Goal: Task Accomplishment & Management: Use online tool/utility

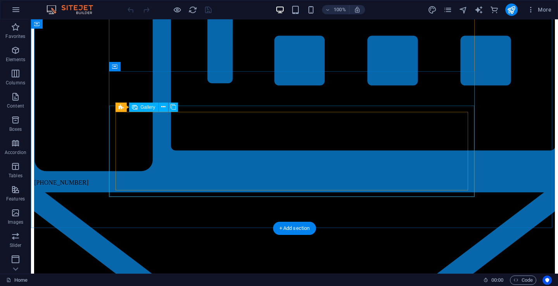
scroll to position [1898, 0]
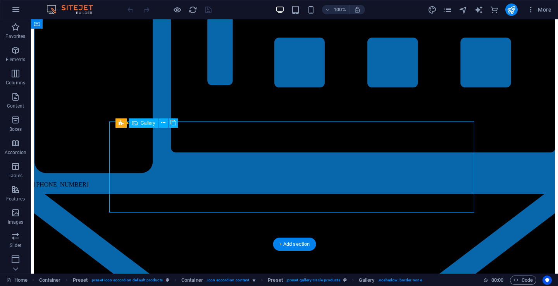
select select "4"
select select "px"
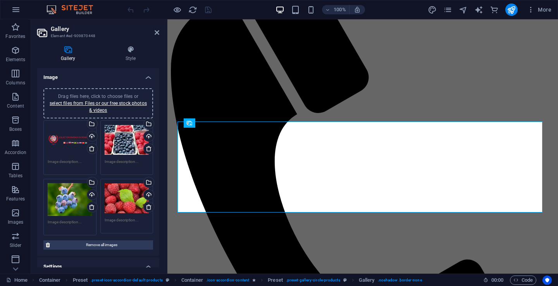
click at [128, 96] on span "Drag files here, click to choose files or select files from Files or our free s…" at bounding box center [98, 103] width 97 height 19
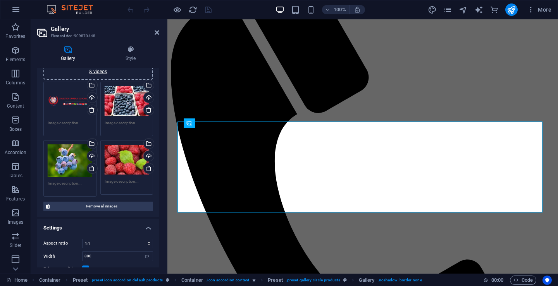
scroll to position [0, 0]
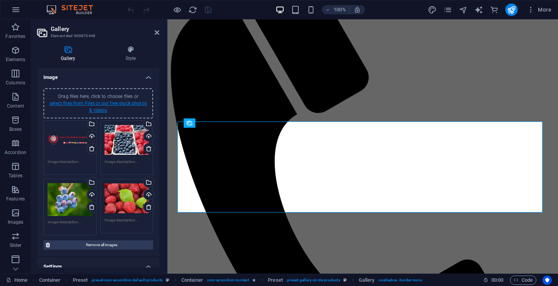
click at [76, 102] on link "select files from Files or our free stock photos & videos" at bounding box center [98, 107] width 97 height 12
click at [76, 102] on body "Collection drapeaux du monde inc. Home (fr) Favorites Elements Columns Content …" at bounding box center [279, 143] width 558 height 286
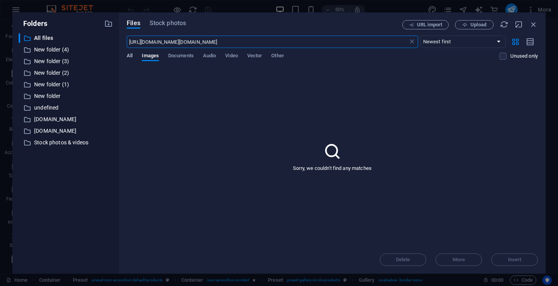
type input "https://anninmediaspot.com/https://anninonline.com/pages/b2b_dashboards"
click at [132, 55] on span "All" at bounding box center [130, 56] width 6 height 11
click at [517, 259] on div "Delete Move Insert" at bounding box center [332, 256] width 411 height 20
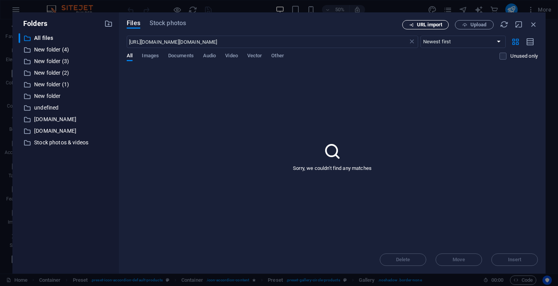
click at [433, 25] on span "URL import" at bounding box center [429, 24] width 25 height 5
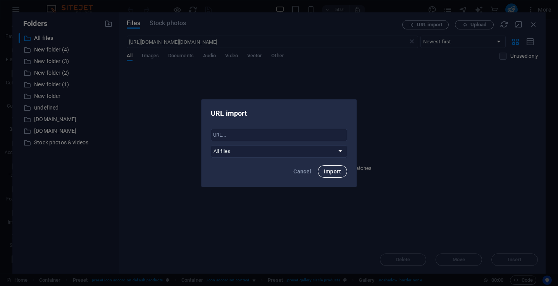
click at [332, 170] on span "Import" at bounding box center [332, 171] width 17 height 6
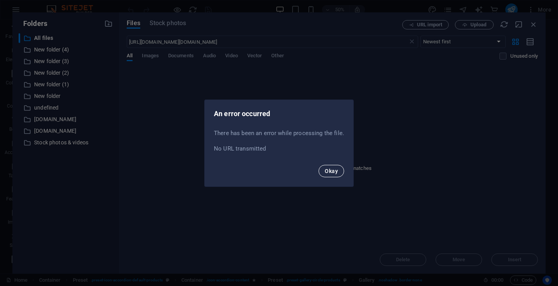
click at [335, 169] on span "Okay" at bounding box center [331, 171] width 13 height 6
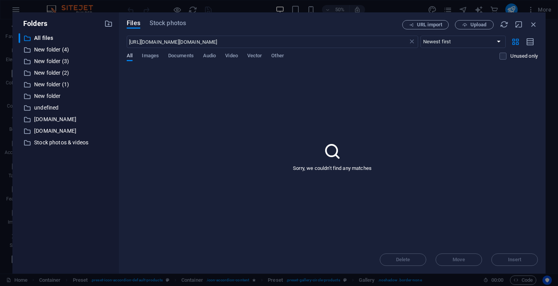
click at [130, 55] on span "All" at bounding box center [130, 56] width 6 height 11
click at [240, 46] on input "https://anninmediaspot.com/https://anninonline.com/pages/b2b_dashboards" at bounding box center [267, 42] width 281 height 12
click at [318, 45] on input "https://anninmediaspot.com/https://anninonline.com/pages/b2b_dashboards" at bounding box center [267, 42] width 281 height 12
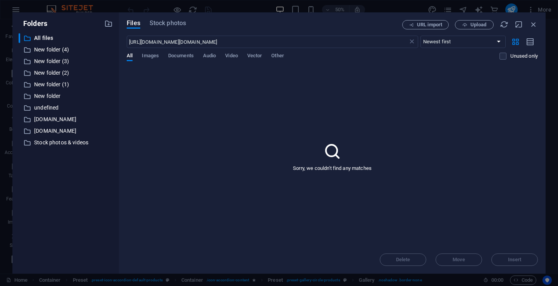
click at [515, 259] on div "Delete Move Insert" at bounding box center [332, 256] width 411 height 20
click at [497, 41] on select "Newest first Oldest first Name (A-Z) Name (Z-A) Size (0-9) Size (9-0) Resolutio…" at bounding box center [462, 42] width 85 height 12
click at [524, 81] on div "Sorry, we couldn't find any matches" at bounding box center [332, 156] width 411 height 179
click at [429, 40] on select "Newest first Oldest first Name (A-Z) Name (Z-A) Size (0-9) Size (9-0) Resolutio…" at bounding box center [462, 42] width 85 height 12
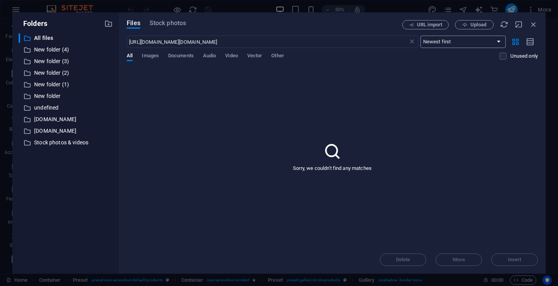
click at [429, 40] on select "Newest first Oldest first Name (A-Z) Name (Z-A) Size (0-9) Size (9-0) Resolutio…" at bounding box center [462, 42] width 85 height 12
click at [430, 40] on select "Newest first Oldest first Name (A-Z) Name (Z-A) Size (0-9) Size (9-0) Resolutio…" at bounding box center [462, 42] width 85 height 12
select select "name_asc"
click at [420, 36] on select "Newest first Oldest first Name (A-Z) Name (Z-A) Size (0-9) Size (9-0) Resolutio…" at bounding box center [462, 42] width 85 height 12
click at [529, 41] on icon "button" at bounding box center [530, 42] width 9 height 9
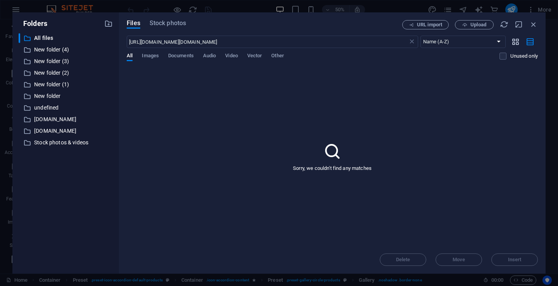
click at [519, 39] on icon "button" at bounding box center [515, 42] width 9 height 9
click at [505, 259] on div "Delete Move Insert" at bounding box center [332, 256] width 411 height 20
click at [503, 22] on icon "button" at bounding box center [504, 24] width 9 height 9
click at [502, 40] on select "Newest first Oldest first Name (A-Z) Name (Z-A) Size (0-9) Size (9-0) Resolutio…" at bounding box center [462, 42] width 85 height 12
click at [477, 23] on span "Upload" at bounding box center [478, 24] width 16 height 5
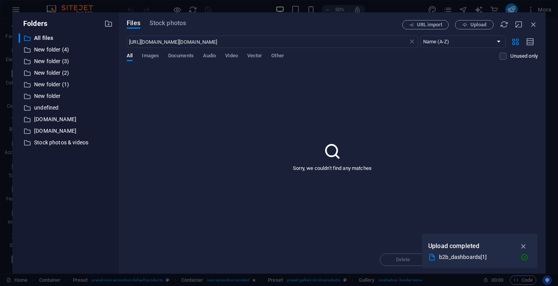
click at [464, 133] on div "Sorry, we couldn't find any matches" at bounding box center [332, 156] width 411 height 179
click at [335, 148] on icon at bounding box center [332, 151] width 19 height 19
click at [129, 57] on span "All" at bounding box center [130, 56] width 6 height 11
click at [521, 257] on icon "button" at bounding box center [524, 258] width 8 height 8
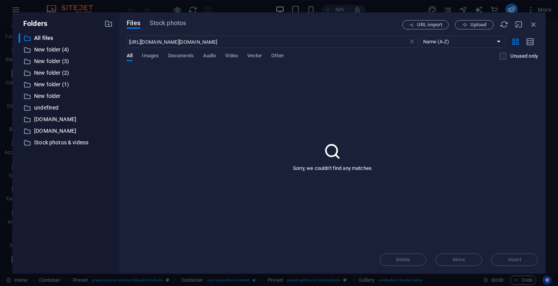
click at [520, 260] on div "Delete Move Insert" at bounding box center [332, 256] width 411 height 20
click at [321, 43] on input "https://anninmediaspot.com/https://anninonline.com/pages/b2b_dashboards" at bounding box center [267, 42] width 281 height 12
click at [529, 41] on icon "button" at bounding box center [530, 42] width 9 height 9
click at [131, 56] on span "All" at bounding box center [130, 56] width 6 height 11
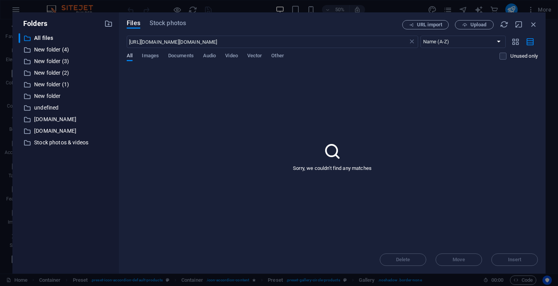
click at [131, 56] on span "All" at bounding box center [130, 56] width 6 height 11
click at [515, 260] on div "Delete Move Insert" at bounding box center [332, 256] width 411 height 20
click at [41, 37] on p "All files" at bounding box center [66, 38] width 64 height 9
click at [129, 56] on span "All" at bounding box center [130, 56] width 6 height 11
click at [128, 22] on span "Files" at bounding box center [134, 23] width 14 height 9
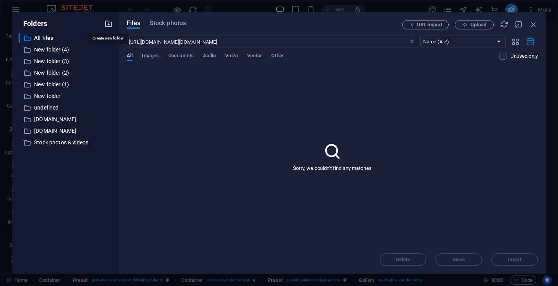
click at [108, 24] on icon "button" at bounding box center [108, 23] width 9 height 9
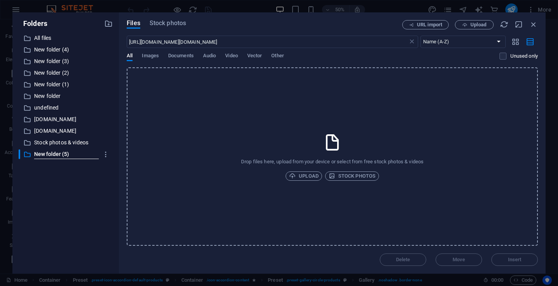
click at [269, 160] on p "Drop files here, upload from your device or select from free stock photos & vid…" at bounding box center [332, 161] width 182 height 7
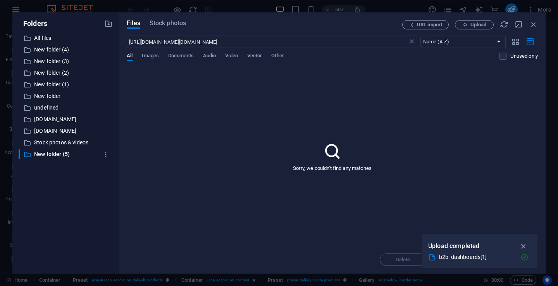
click at [460, 260] on div "b2b_dashboards[1]" at bounding box center [476, 257] width 75 height 9
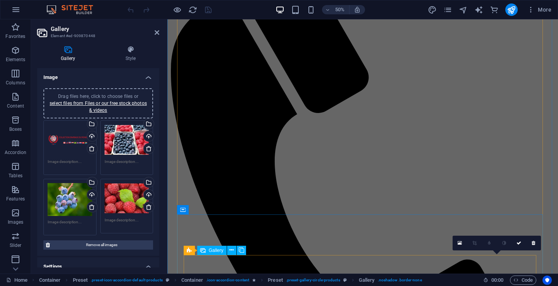
scroll to position [1770, 0]
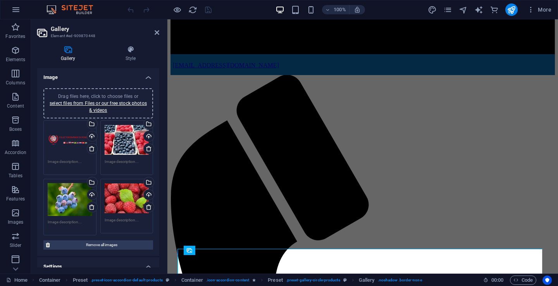
click at [118, 95] on span "Drag files here, click to choose files or select files from Files or our free s…" at bounding box center [98, 103] width 97 height 19
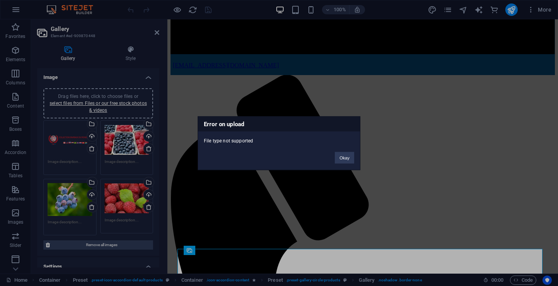
click at [129, 141] on div "Error on upload File type not supported Okay" at bounding box center [279, 143] width 558 height 286
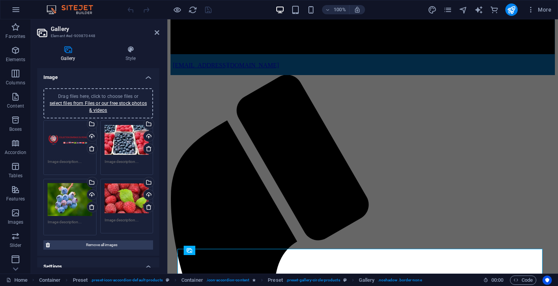
click at [129, 141] on div "Drag files here, click to choose files or select files from Files or our free s…" at bounding box center [127, 140] width 45 height 31
select select "name_asc"
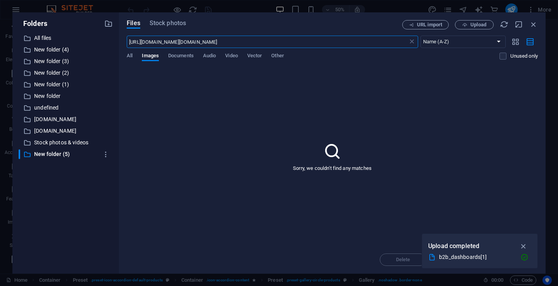
scroll to position [1898, 0]
click at [47, 39] on p "All files" at bounding box center [66, 38] width 64 height 9
click at [167, 24] on span "Stock photos" at bounding box center [167, 23] width 36 height 9
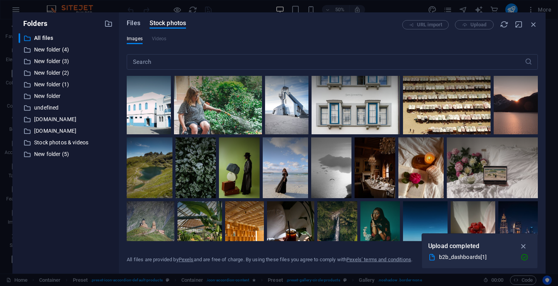
click at [136, 22] on span "Files" at bounding box center [134, 23] width 14 height 9
select select "name_asc"
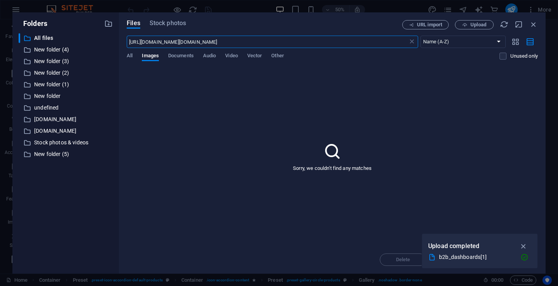
click at [449, 259] on div "b2b_dashboards[1]" at bounding box center [476, 257] width 75 height 9
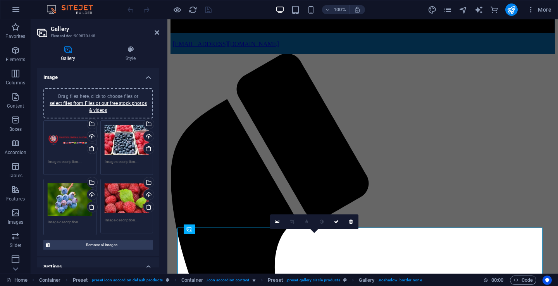
scroll to position [1809, 0]
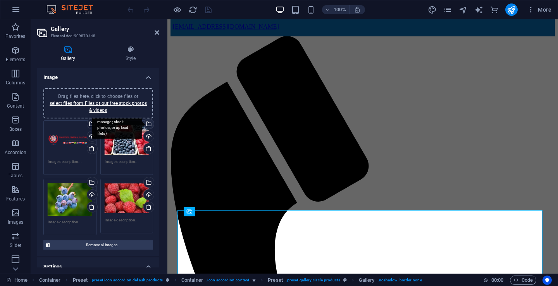
click at [147, 125] on div "Select files from the file manager, stock photos, or upload file(s)" at bounding box center [148, 125] width 12 height 12
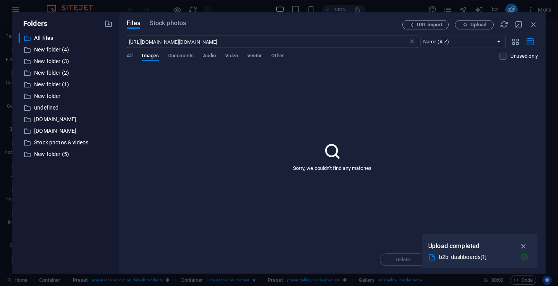
scroll to position [1936, 0]
click at [525, 256] on icon "button" at bounding box center [524, 258] width 8 height 8
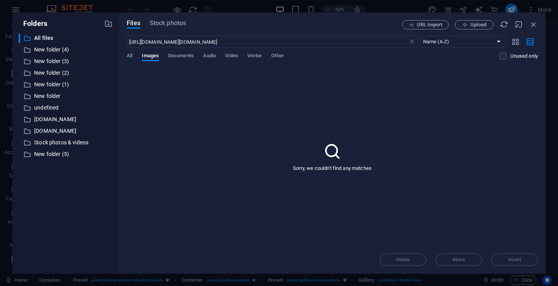
click at [516, 258] on div "Delete Move Insert" at bounding box center [332, 256] width 411 height 20
click at [131, 58] on span "All" at bounding box center [130, 56] width 6 height 11
click at [137, 21] on span "Files" at bounding box center [134, 23] width 14 height 9
click at [39, 38] on p "All files" at bounding box center [66, 38] width 64 height 9
drag, startPoint x: 249, startPoint y: 42, endPoint x: 467, endPoint y: 115, distance: 229.9
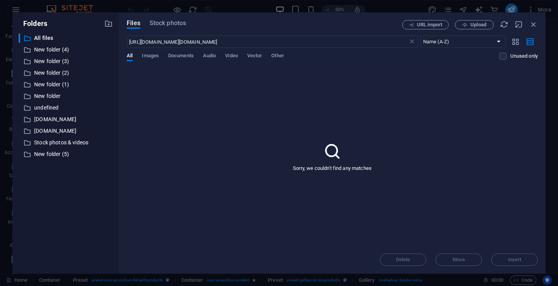
click at [467, 115] on div "Sorry, we couldn't find any matches" at bounding box center [332, 156] width 411 height 179
click at [499, 42] on select "Newest first Oldest first Name (A-Z) Name (Z-A) Size (0-9) Size (9-0) Resolutio…" at bounding box center [462, 42] width 85 height 12
select select "newest_first"
click at [420, 36] on select "Newest first Oldest first Name (A-Z) Name (Z-A) Size (0-9) Size (9-0) Resolutio…" at bounding box center [462, 42] width 85 height 12
click at [516, 41] on icon "button" at bounding box center [515, 42] width 9 height 9
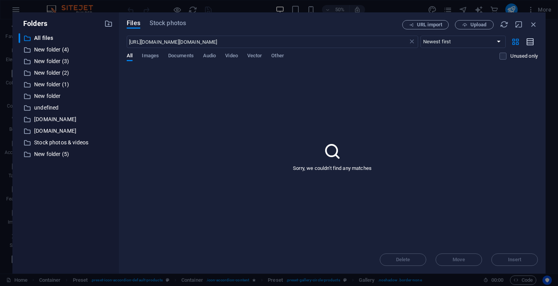
click at [530, 41] on icon "button" at bounding box center [530, 42] width 9 height 9
click at [429, 23] on span "URL import" at bounding box center [429, 24] width 25 height 5
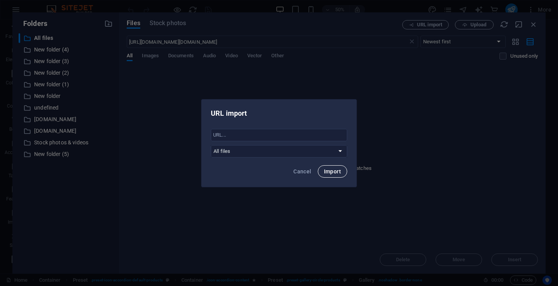
click at [332, 170] on span "Import" at bounding box center [332, 171] width 17 height 6
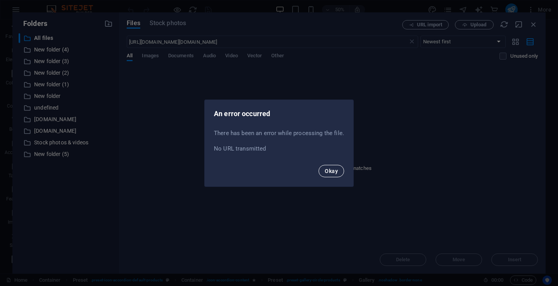
click at [335, 169] on span "Okay" at bounding box center [331, 171] width 13 height 6
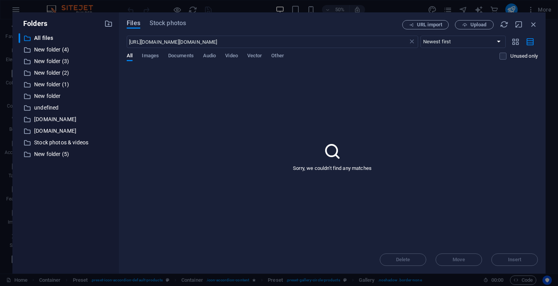
click at [135, 23] on span "Files" at bounding box center [134, 23] width 14 height 9
click at [110, 24] on icon "button" at bounding box center [108, 23] width 9 height 9
click at [110, 24] on div at bounding box center [108, 23] width 9 height 9
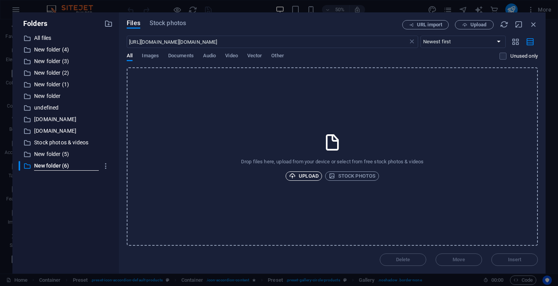
click at [310, 174] on span "Upload" at bounding box center [303, 176] width 29 height 9
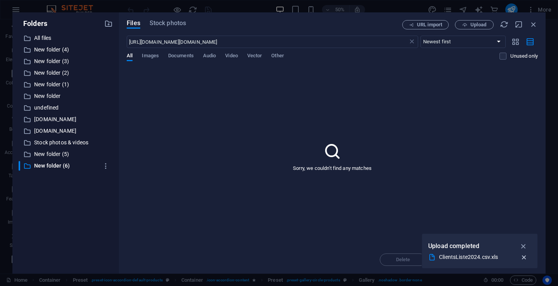
click at [523, 257] on icon "button" at bounding box center [524, 258] width 8 height 8
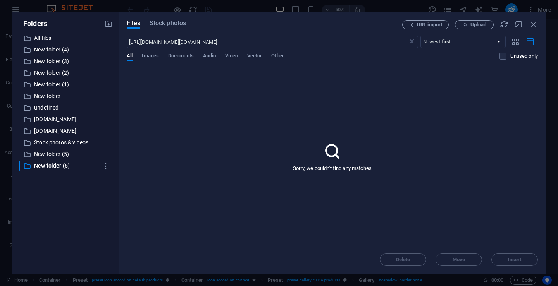
click at [516, 262] on div "Delete Move Insert" at bounding box center [332, 256] width 411 height 20
click at [135, 27] on span "Files" at bounding box center [134, 23] width 14 height 9
click at [175, 55] on span "Documents" at bounding box center [181, 56] width 26 height 11
click at [149, 55] on span "Images" at bounding box center [150, 56] width 17 height 11
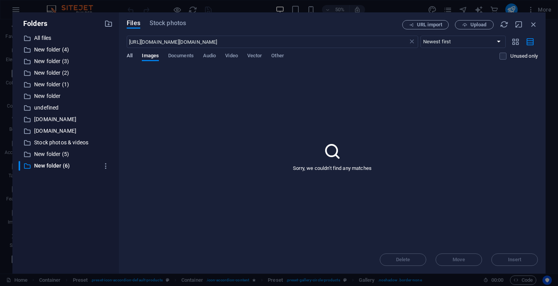
click at [129, 55] on span "All" at bounding box center [130, 56] width 6 height 11
click at [43, 36] on p "All files" at bounding box center [66, 38] width 64 height 9
click at [501, 56] on label at bounding box center [502, 56] width 7 height 7
click at [0, 0] on input "checkbox" at bounding box center [0, 0] width 0 height 0
click at [517, 40] on icon "button" at bounding box center [515, 42] width 9 height 9
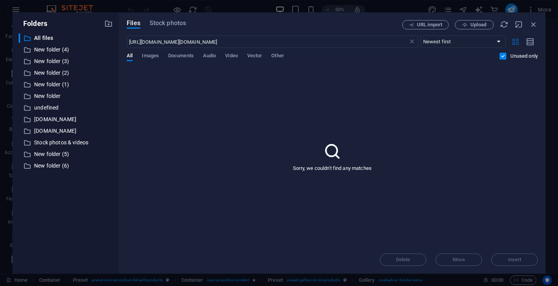
click at [517, 40] on icon "button" at bounding box center [515, 42] width 9 height 9
click at [531, 41] on icon "button" at bounding box center [530, 42] width 9 height 9
click at [434, 22] on span "URL import" at bounding box center [429, 24] width 25 height 5
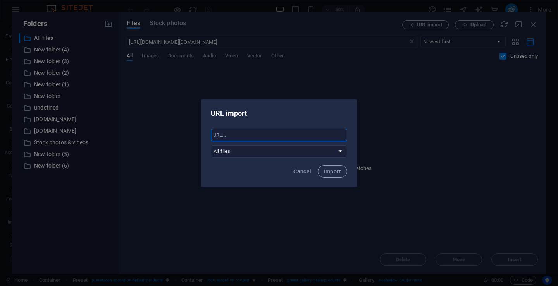
click at [227, 137] on input "text" at bounding box center [279, 135] width 136 height 12
paste input "https://anninmediaspot.com/https://anninonline.com/pages/b2b_dashboards"
type input "https://anninmediaspot.com/https://anninonline.com/pages/b2b_dashboards"
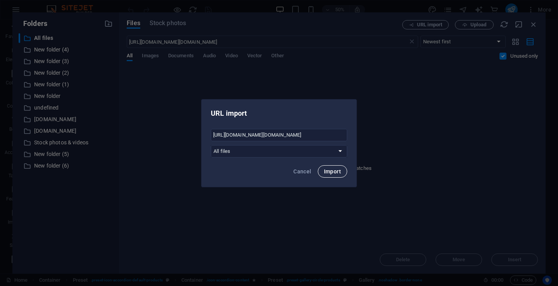
click at [336, 171] on span "Import" at bounding box center [332, 171] width 17 height 6
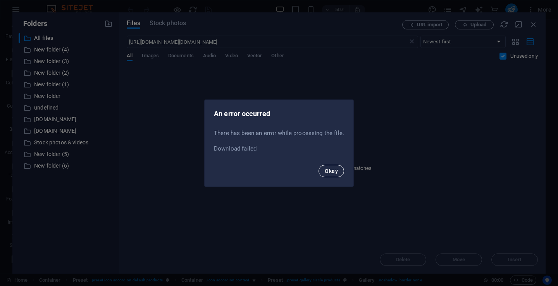
click at [328, 168] on span "Okay" at bounding box center [331, 171] width 13 height 6
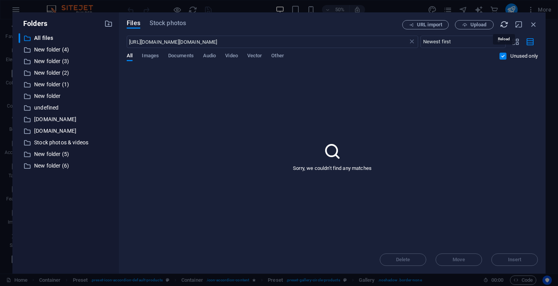
click at [505, 23] on icon "button" at bounding box center [504, 24] width 9 height 9
click at [498, 41] on select "Newest first Oldest first Name (A-Z) Name (Z-A) Size (0-9) Size (9-0) Resolutio…" at bounding box center [462, 42] width 85 height 12
click at [524, 83] on div "Sorry, we couldn't find any matches" at bounding box center [332, 156] width 411 height 179
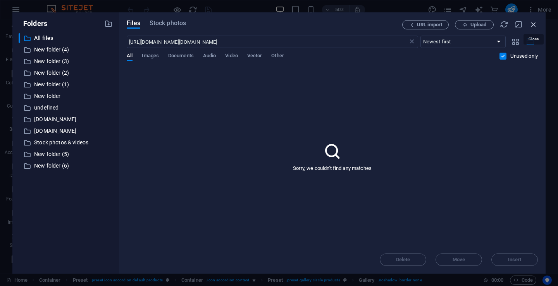
click at [534, 24] on icon "button" at bounding box center [533, 24] width 9 height 9
click at [534, 24] on div "Menu Maison Drapeaux Accessoires Services Partenaires Contact" at bounding box center [367, 245] width 395 height 574
select select "header"
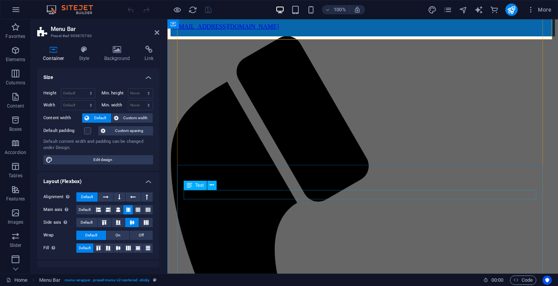
scroll to position [1886, 0]
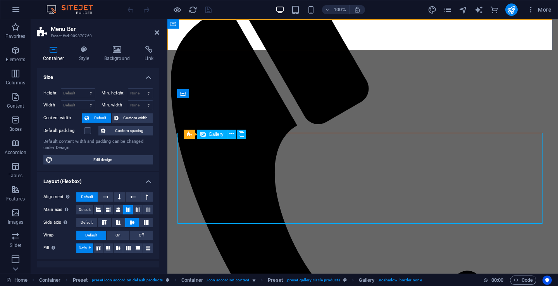
select select "4"
select select "px"
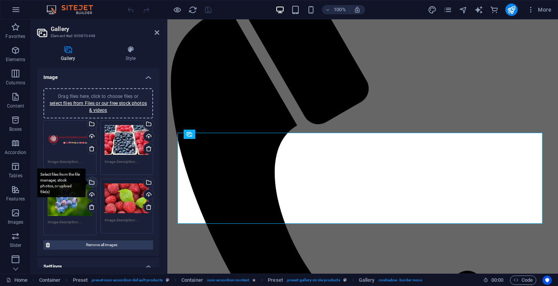
click at [86, 183] on div "Select files from the file manager, stock photos, or upload file(s)" at bounding box center [60, 182] width 50 height 29
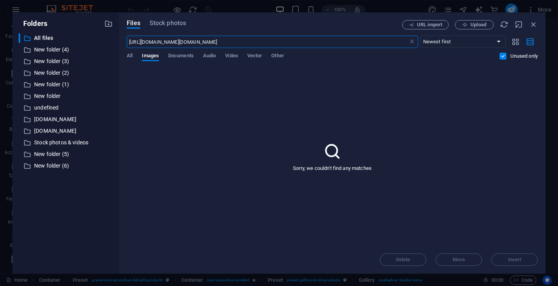
scroll to position [2014, 0]
click at [137, 22] on span "Files" at bounding box center [134, 23] width 14 height 9
click at [431, 25] on span "URL import" at bounding box center [429, 24] width 25 height 5
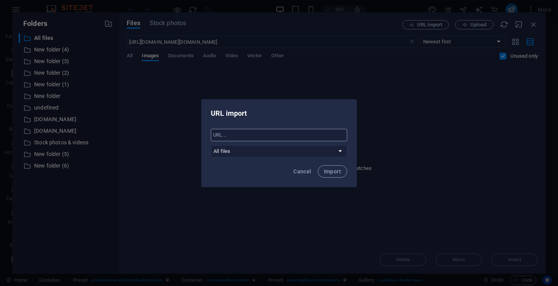
click at [213, 136] on input "text" at bounding box center [279, 135] width 136 height 12
paste input "https://anninmediaspot.com/https://anninonline.com/pages/b2b_dashboards"
type input "https://anninmediaspot.com/https://anninonline.com/pages/b2b_dashboards"
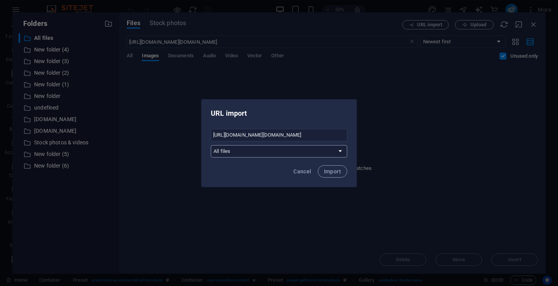
click at [341, 151] on select "All files New folder (4) New folder (3) New folder (2) New folder (1) New folde…" at bounding box center [279, 151] width 136 height 12
select select "New folder (5)"
click at [211, 145] on select "All files New folder (4) New folder (3) New folder (2) New folder (1) New folde…" at bounding box center [279, 151] width 136 height 12
click at [333, 172] on span "Import" at bounding box center [332, 171] width 17 height 6
select select "all_files"
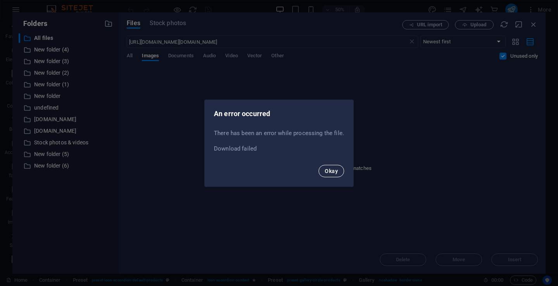
click at [339, 170] on button "Okay" at bounding box center [331, 171] width 26 height 12
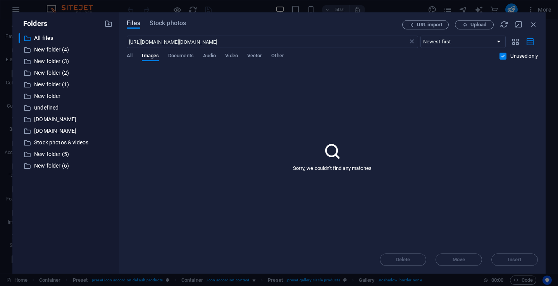
click at [134, 23] on span "Files" at bounding box center [134, 23] width 14 height 9
click at [128, 55] on span "All" at bounding box center [130, 56] width 6 height 11
click at [440, 41] on select "Newest first Oldest first Name (A-Z) Name (Z-A) Size (0-9) Size (9-0) Resolutio…" at bounding box center [462, 42] width 85 height 12
click at [483, 29] on div "Files Stock photos URL import Upload https://anninmediaspot.com/https://anninon…" at bounding box center [332, 143] width 411 height 246
click at [502, 25] on icon "button" at bounding box center [504, 24] width 9 height 9
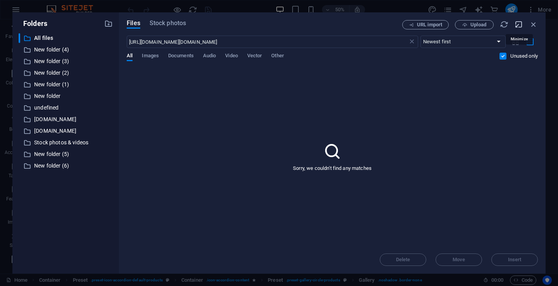
click at [518, 23] on icon "button" at bounding box center [518, 24] width 9 height 9
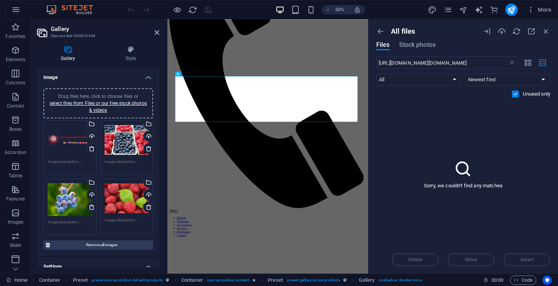
click at [527, 259] on div "Delete Move Insert" at bounding box center [463, 256] width 174 height 20
click at [120, 140] on div "Drag files here, click to choose files or select files from Files or our free s…" at bounding box center [127, 140] width 45 height 31
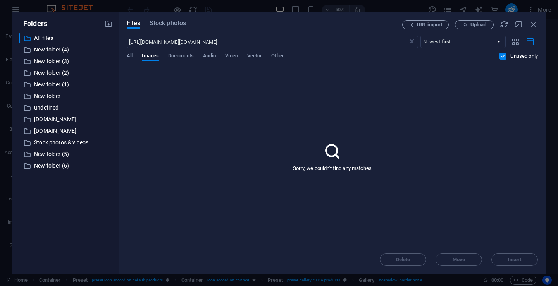
click at [120, 140] on div "Files Stock photos URL import Upload https://anninmediaspot.com/https://anninon…" at bounding box center [332, 142] width 426 height 261
drag, startPoint x: 533, startPoint y: 24, endPoint x: 366, endPoint y: 4, distance: 168.5
click at [533, 24] on icon "button" at bounding box center [533, 24] width 9 height 9
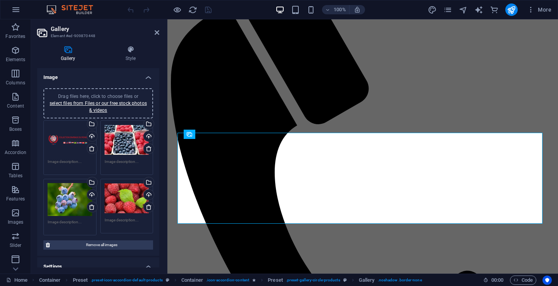
click at [121, 139] on div "Drag files here, click to choose files or select files from Files or our free s…" at bounding box center [127, 140] width 45 height 31
click at [121, 139] on body "Collection drapeaux du monde inc. Home (fr) Favorites Elements Columns Content …" at bounding box center [279, 143] width 558 height 286
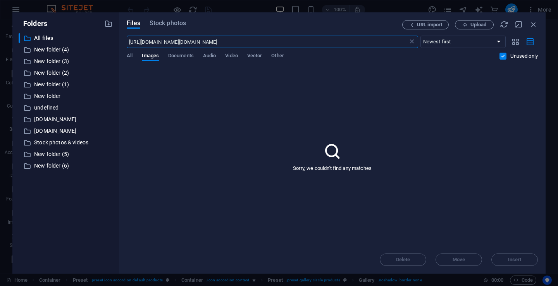
scroll to position [2014, 0]
click at [129, 55] on span "All" at bounding box center [130, 56] width 6 height 11
click at [53, 40] on p "All files" at bounding box center [66, 38] width 64 height 9
click at [170, 22] on span "Stock photos" at bounding box center [167, 23] width 36 height 9
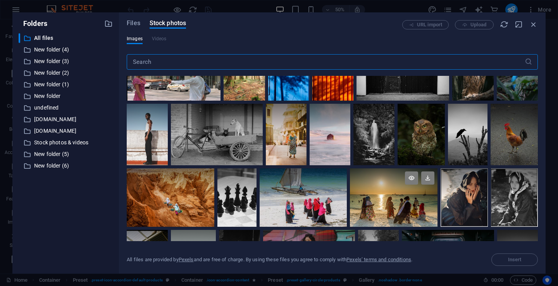
scroll to position [271, 0]
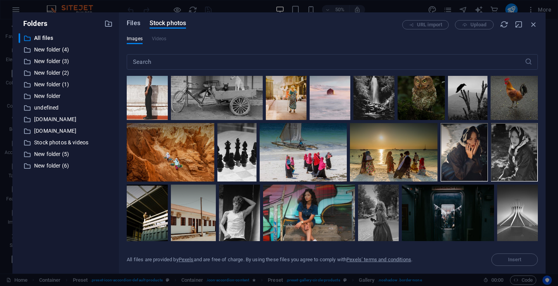
click at [133, 21] on span "Files" at bounding box center [134, 23] width 14 height 9
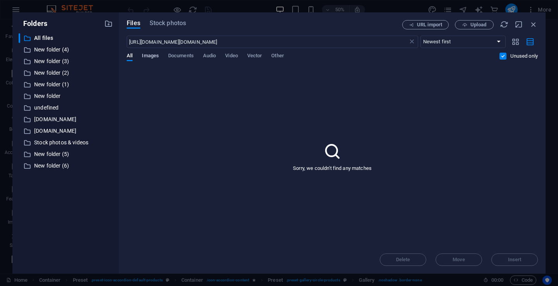
click at [154, 56] on span "Images" at bounding box center [150, 56] width 17 height 11
click at [235, 54] on span "Video" at bounding box center [231, 56] width 12 height 11
click at [510, 261] on div "Delete Move Insert" at bounding box center [332, 256] width 411 height 20
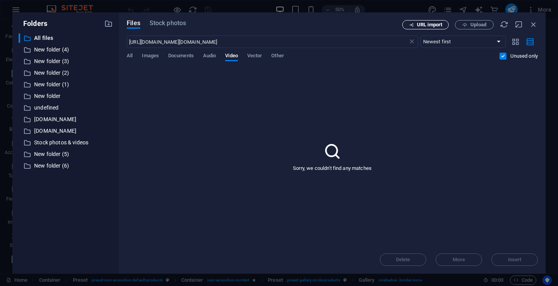
click at [427, 24] on span "URL import" at bounding box center [429, 24] width 25 height 5
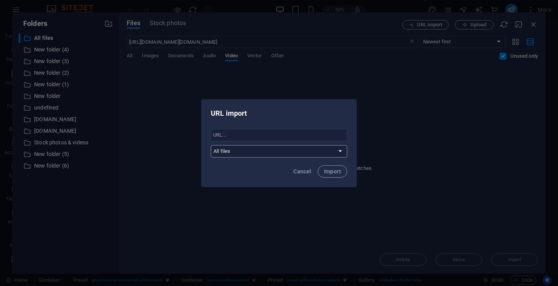
click at [340, 152] on select "All files New folder (4) New folder (3) New folder (2) New folder (1) New folde…" at bounding box center [279, 151] width 136 height 12
click at [460, 137] on div "URL import ​ All files New folder (4) New folder (3) New folder (2) New folder …" at bounding box center [279, 143] width 558 height 286
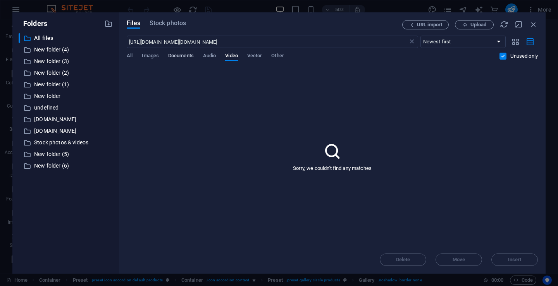
click at [182, 57] on span "Documents" at bounding box center [181, 56] width 26 height 11
click at [183, 57] on span "Documents" at bounding box center [181, 56] width 26 height 11
click at [283, 56] on span "Other" at bounding box center [277, 56] width 12 height 11
click at [132, 23] on span "Files" at bounding box center [134, 23] width 14 height 9
click at [109, 22] on icon "button" at bounding box center [108, 23] width 9 height 9
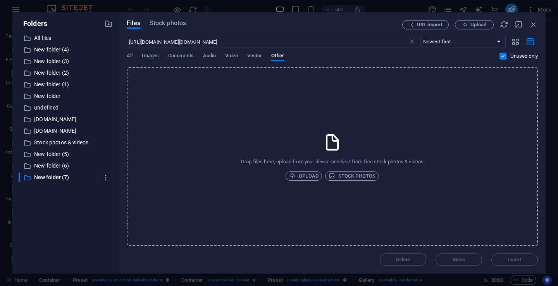
click at [331, 142] on icon at bounding box center [332, 142] width 19 height 19
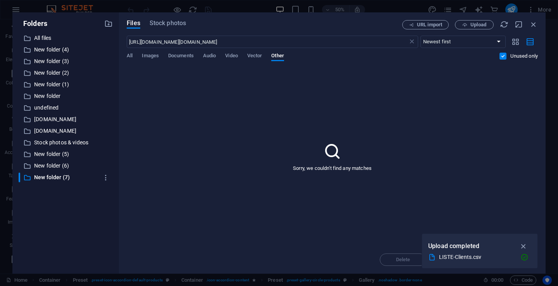
click at [456, 259] on div "LISTE-Clients.csv" at bounding box center [476, 257] width 75 height 9
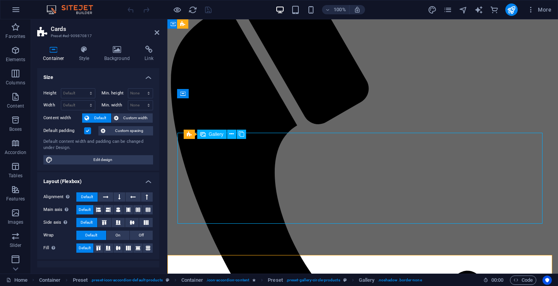
select select "4"
select select "px"
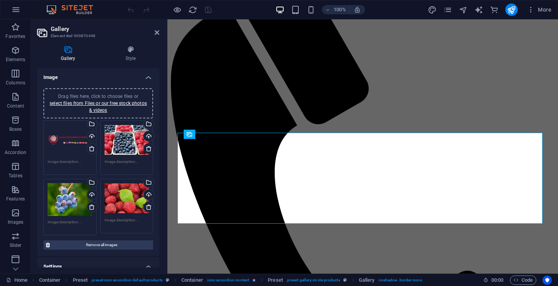
click at [116, 142] on div "Drag files here, click to choose files or select files from Files or our free s…" at bounding box center [127, 140] width 45 height 31
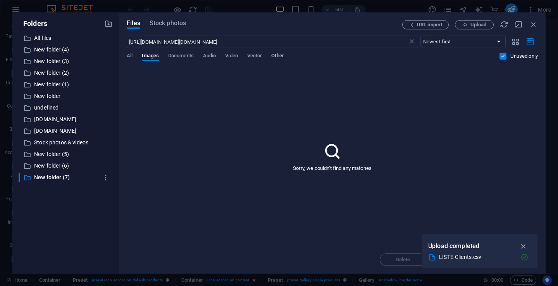
click at [280, 57] on span "Other" at bounding box center [277, 56] width 12 height 11
click at [46, 38] on p "All files" at bounding box center [66, 38] width 64 height 9
click at [37, 24] on p "Folders" at bounding box center [33, 24] width 29 height 10
click at [55, 141] on p "Stock photos & videos" at bounding box center [66, 142] width 64 height 9
click at [51, 139] on p "Stock photos & videos" at bounding box center [66, 142] width 64 height 9
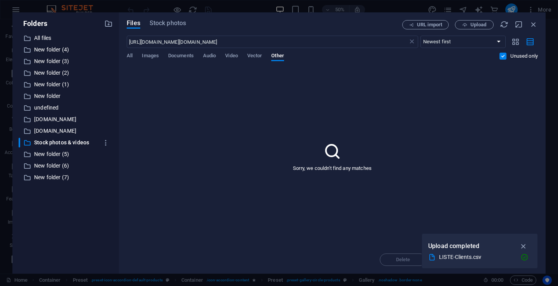
click at [46, 26] on p "Folders" at bounding box center [33, 24] width 29 height 10
click at [41, 38] on p "All files" at bounding box center [66, 38] width 64 height 9
click at [107, 22] on icon "button" at bounding box center [108, 23] width 9 height 9
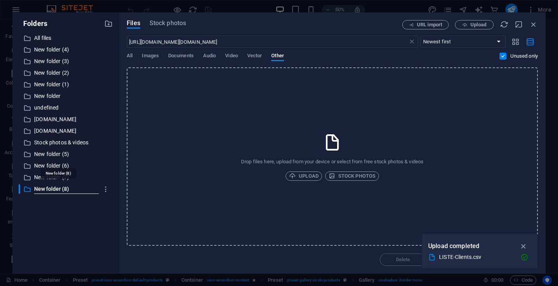
click at [397, 161] on p "Drop files here, upload from your device or select from free stock photos & vid…" at bounding box center [332, 161] width 182 height 7
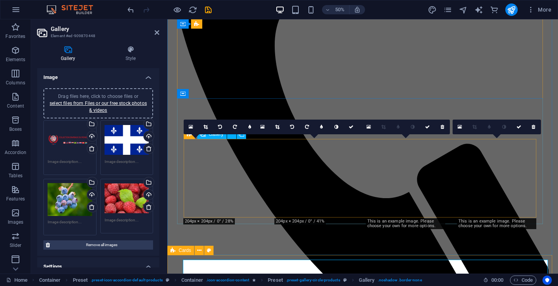
scroll to position [1886, 0]
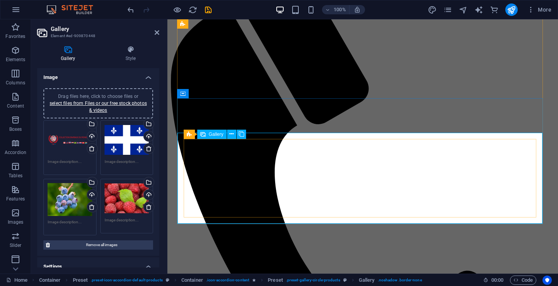
click at [71, 199] on div "Drag files here, click to choose files or select files from Files or our free s…" at bounding box center [70, 199] width 45 height 33
click at [71, 199] on body "Collection drapeaux du monde inc. Home (fr) Favorites Elements Columns Content …" at bounding box center [279, 143] width 558 height 286
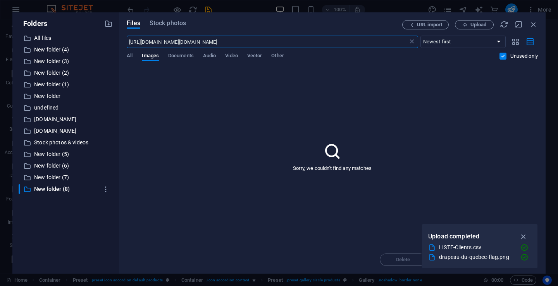
scroll to position [2014, 0]
click at [56, 143] on p "Stock photos & videos" at bounding box center [66, 142] width 64 height 9
click at [106, 145] on icon "button" at bounding box center [106, 143] width 8 height 8
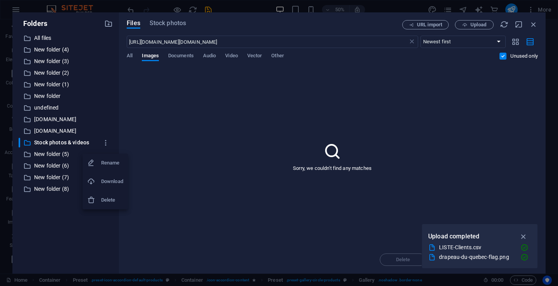
click at [195, 167] on div at bounding box center [279, 143] width 558 height 286
click at [152, 57] on span "Images" at bounding box center [150, 56] width 17 height 11
click at [209, 10] on div "Folders ​ All files All files ​ New folder (4) New folder (4) ​ New folder (3) …" at bounding box center [279, 143] width 558 height 286
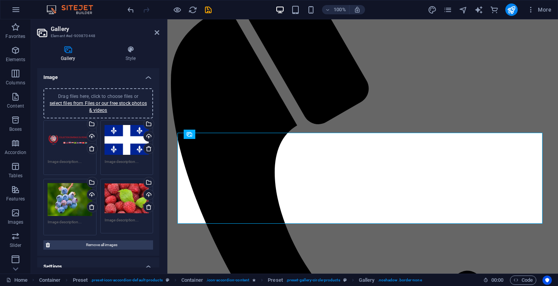
click at [66, 202] on div "Drag files here, click to choose files or select files from Files or our free s…" at bounding box center [70, 199] width 45 height 33
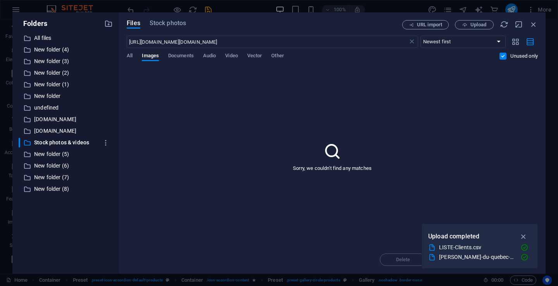
click at [66, 202] on div "​ All files All files ​ New folder (4) New folder (4) ​ New folder (3) New fold…" at bounding box center [66, 150] width 94 height 234
click at [171, 21] on span "Stock photos" at bounding box center [167, 23] width 36 height 9
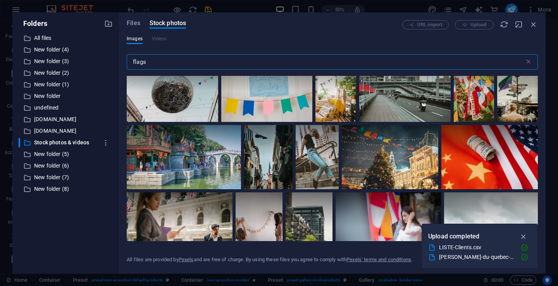
scroll to position [2556, 0]
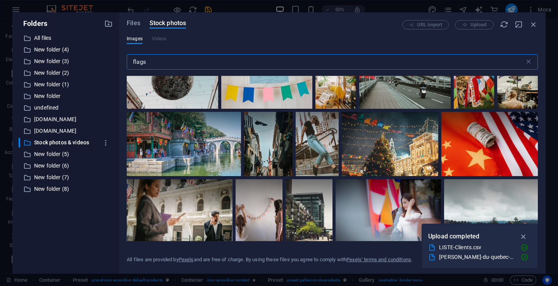
drag, startPoint x: 131, startPoint y: 61, endPoint x: 181, endPoint y: 60, distance: 50.0
click at [181, 60] on input "flags" at bounding box center [326, 61] width 398 height 15
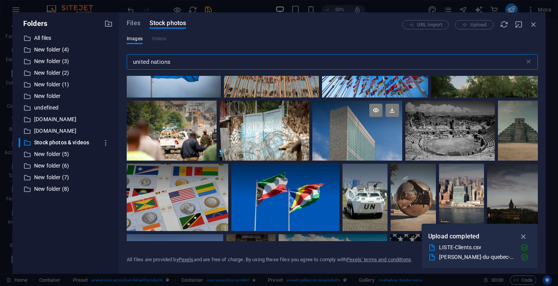
scroll to position [387, 0]
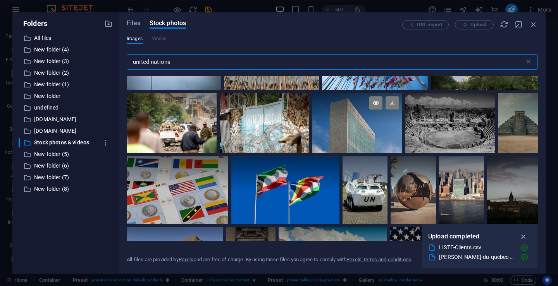
type input "united nations"
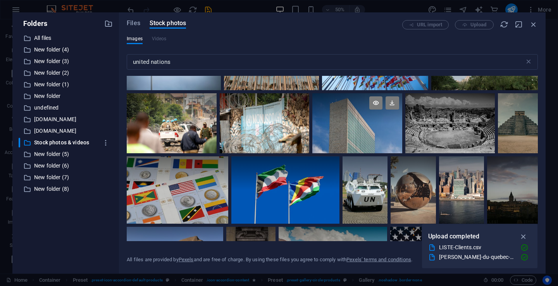
click at [346, 123] on div at bounding box center [356, 123] width 89 height 60
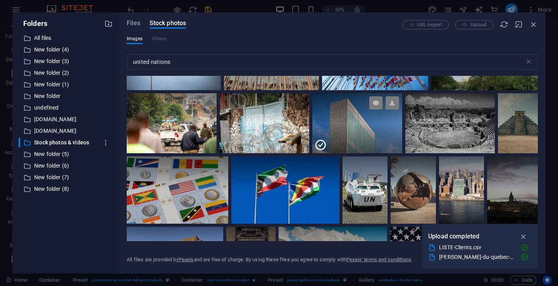
click at [347, 124] on div at bounding box center [356, 139] width 89 height 30
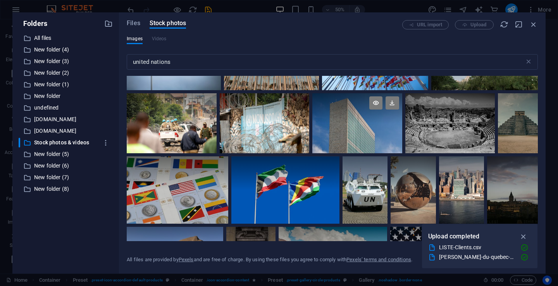
click at [347, 124] on div at bounding box center [356, 123] width 89 height 60
click at [347, 125] on div at bounding box center [356, 123] width 89 height 60
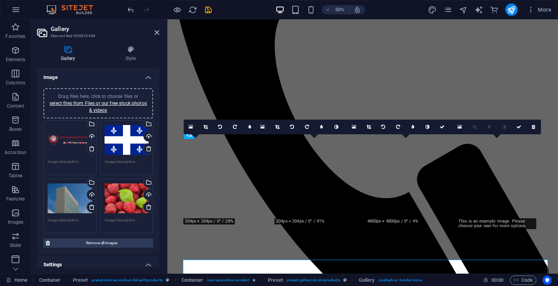
scroll to position [1886, 0]
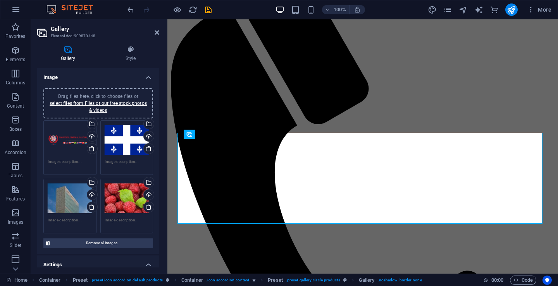
click at [128, 198] on div "Drag files here, click to choose files or select files from Files or our free s…" at bounding box center [127, 198] width 45 height 31
click at [128, 198] on body "Collection drapeaux du monde inc. Home (fr) Favorites Elements Columns Content …" at bounding box center [279, 143] width 558 height 286
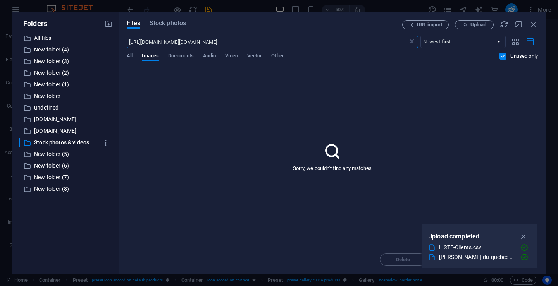
scroll to position [2014, 0]
click at [185, 56] on span "Documents" at bounding box center [181, 56] width 26 height 11
click at [458, 250] on div "LISTE-Clients.csv" at bounding box center [476, 247] width 75 height 9
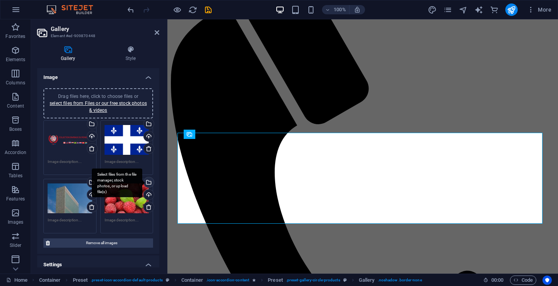
click at [112, 196] on div "Select files from the file manager, stock photos, or upload file(s)" at bounding box center [117, 182] width 50 height 29
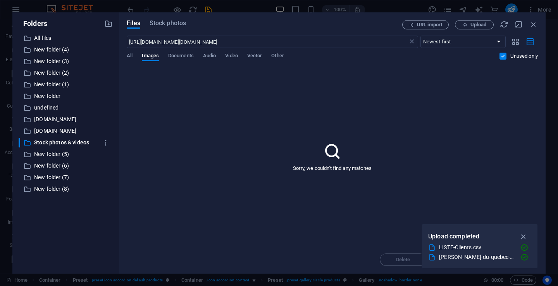
click at [112, 196] on div "​ All files All files ​ New folder (4) New folder (4) ​ New folder (3) New fold…" at bounding box center [66, 150] width 94 height 234
click at [153, 55] on span "Images" at bounding box center [150, 56] width 17 height 11
click at [167, 23] on span "Stock photos" at bounding box center [167, 23] width 36 height 9
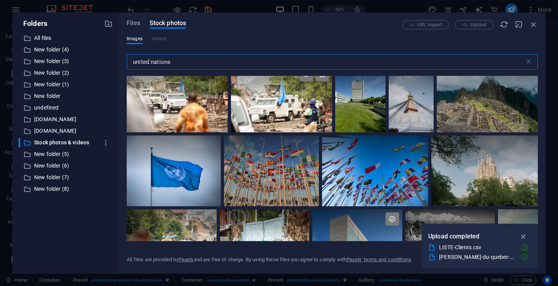
scroll to position [155, 0]
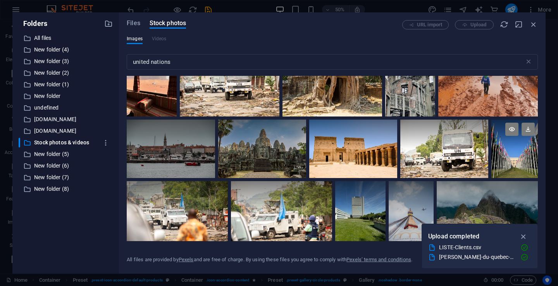
click at [519, 148] on div at bounding box center [514, 149] width 46 height 58
click at [517, 151] on div at bounding box center [514, 163] width 46 height 29
click at [517, 151] on div at bounding box center [514, 149] width 46 height 58
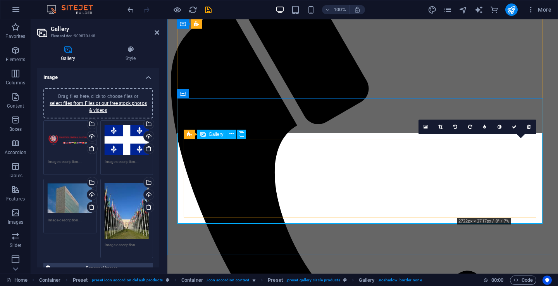
scroll to position [1964, 0]
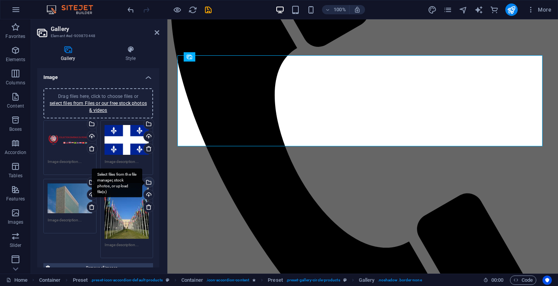
click at [147, 182] on div "Select files from the file manager, stock photos, or upload file(s)" at bounding box center [148, 183] width 12 height 12
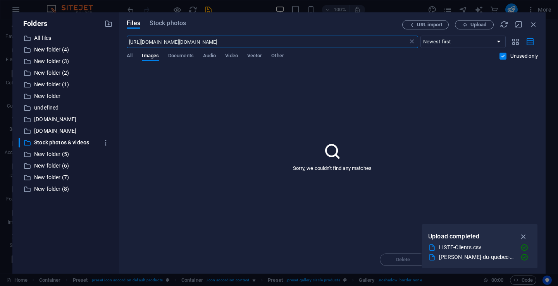
scroll to position [2091, 0]
click at [532, 21] on icon "button" at bounding box center [533, 24] width 9 height 9
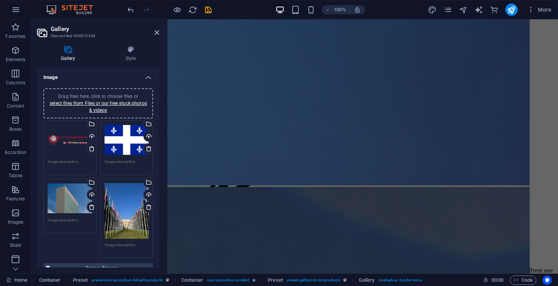
scroll to position [3165, 0]
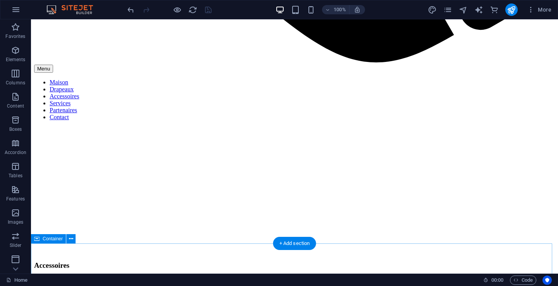
scroll to position [3235, 0]
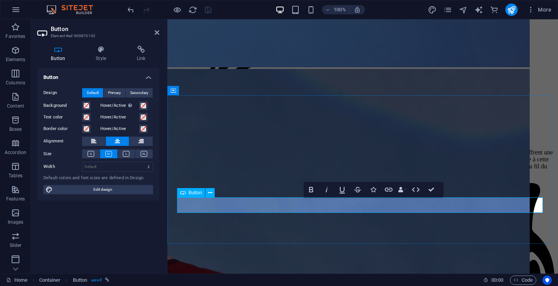
drag, startPoint x: 351, startPoint y: 199, endPoint x: 331, endPoint y: 204, distance: 20.8
click at [416, 191] on icon "button" at bounding box center [415, 189] width 9 height 9
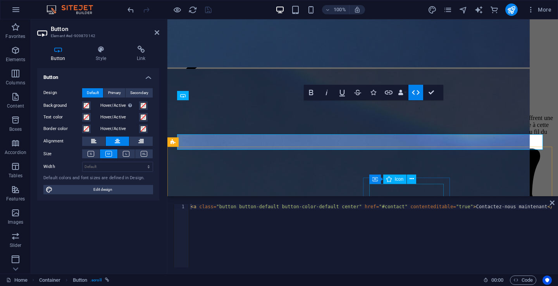
scroll to position [3298, 0]
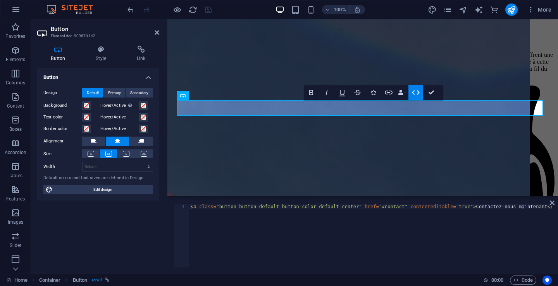
type textarea "<a class="button button-default button-color-default center" href="#contact" co…"
click at [483, 207] on div "< a class = "button button-default button-color-default center" href = "#contac…" at bounding box center [370, 241] width 363 height 74
click at [389, 93] on icon "button" at bounding box center [388, 92] width 9 height 9
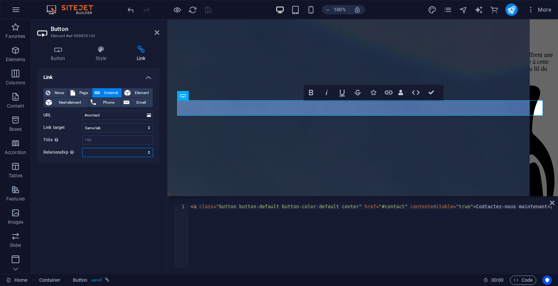
click at [136, 153] on select "alternate author bookmark external help license next nofollow noreferrer noopen…" at bounding box center [117, 152] width 71 height 9
click at [145, 98] on span "Email" at bounding box center [141, 102] width 19 height 9
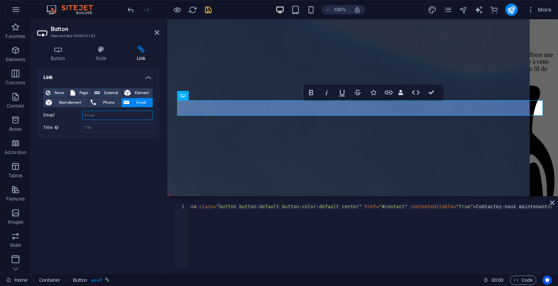
click at [121, 117] on input "Email" at bounding box center [117, 115] width 71 height 9
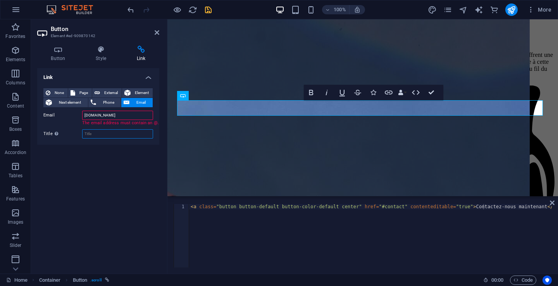
click at [132, 136] on input "Title Additional link description, should not be the same as the link text. The…" at bounding box center [117, 133] width 71 height 9
click at [91, 115] on input "infoflagscollection.com" at bounding box center [117, 115] width 71 height 9
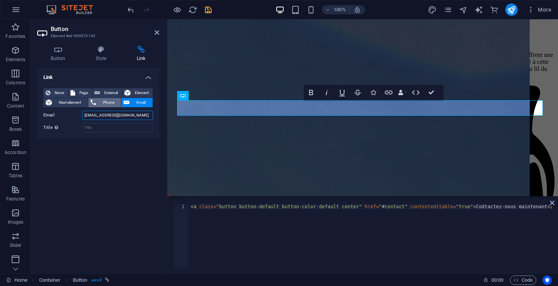
type input "[EMAIL_ADDRESS][DOMAIN_NAME]"
click at [112, 103] on span "Phone" at bounding box center [108, 102] width 21 height 9
click at [107, 116] on input "Phone" at bounding box center [117, 115] width 71 height 9
click at [143, 101] on span "Email" at bounding box center [141, 102] width 19 height 9
click at [140, 91] on span "Element" at bounding box center [141, 92] width 17 height 9
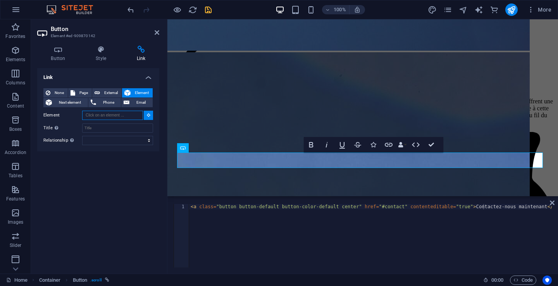
scroll to position [3244, 0]
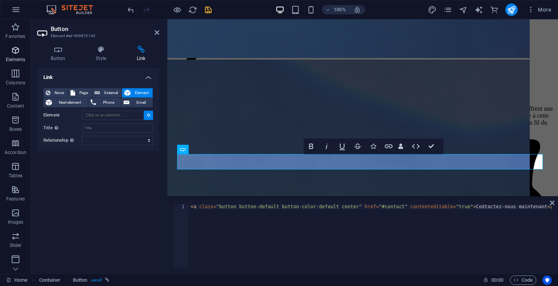
click at [13, 58] on p "Elements" at bounding box center [16, 60] width 20 height 6
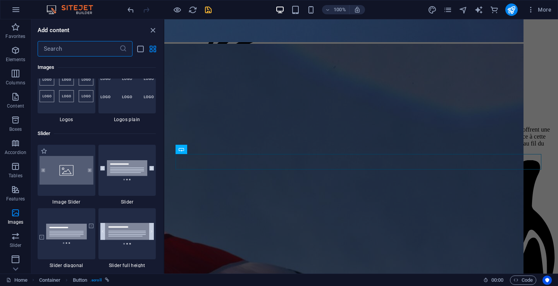
scroll to position [4420, 0]
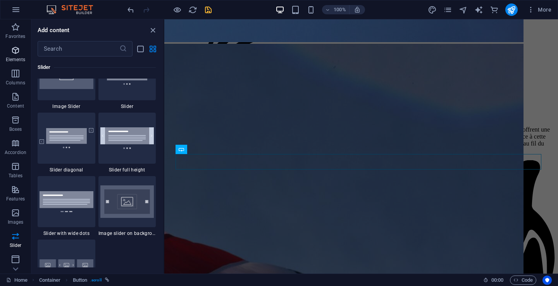
click at [17, 60] on p "Elements" at bounding box center [16, 60] width 20 height 6
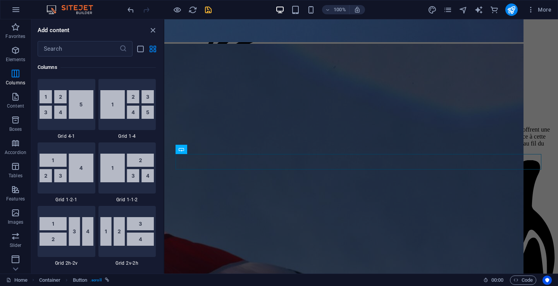
scroll to position [1050, 0]
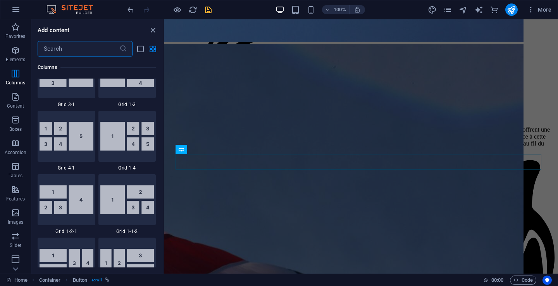
click at [62, 49] on input "text" at bounding box center [79, 48] width 82 height 15
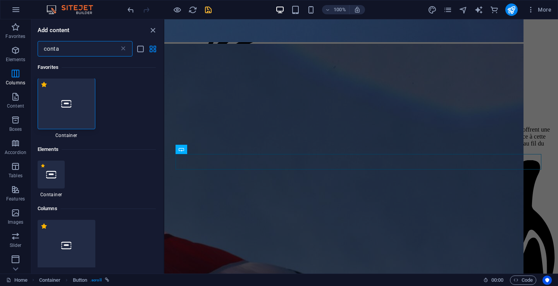
scroll to position [0, 0]
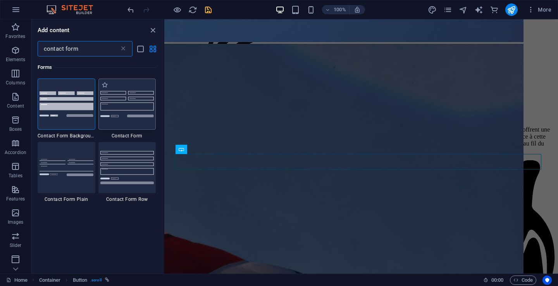
type input "contact form"
click at [137, 97] on img at bounding box center [127, 104] width 54 height 26
click at [164, 97] on div "Drag here to replace the existing content. Press “Ctrl” if you want to create a…" at bounding box center [360, 146] width 393 height 254
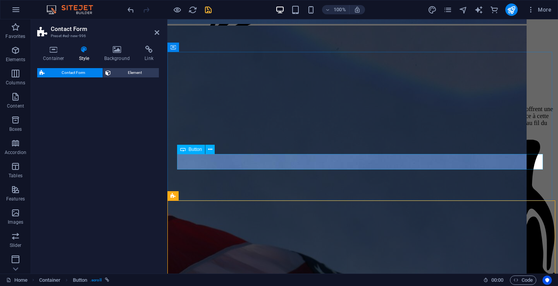
select select "rem"
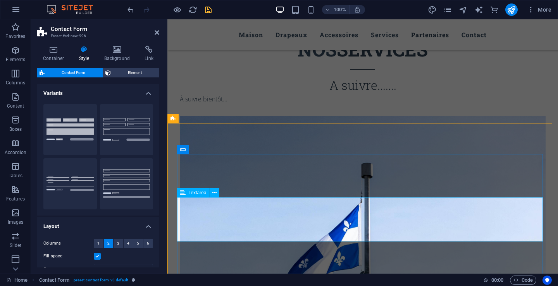
scroll to position [3356, 0]
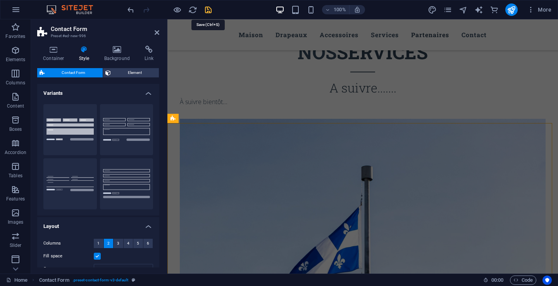
click at [209, 12] on icon "save" at bounding box center [208, 9] width 9 height 9
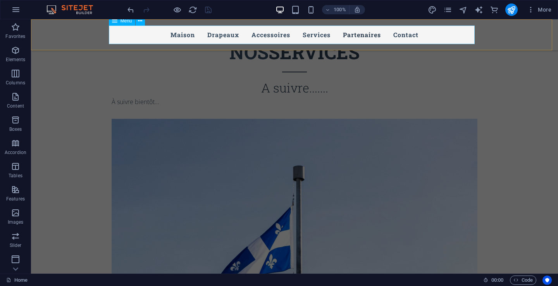
click at [316, 38] on nav "Maison Drapeaux Accessoires Services Partenaires Contact" at bounding box center [295, 35] width 366 height 19
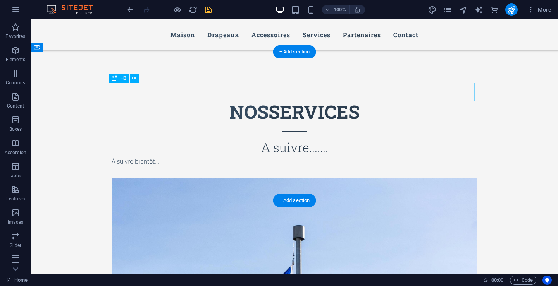
scroll to position [3278, 0]
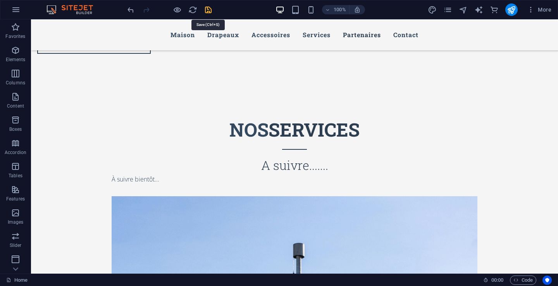
click at [206, 10] on icon "save" at bounding box center [208, 9] width 9 height 9
click at [511, 10] on icon "publish" at bounding box center [511, 9] width 9 height 9
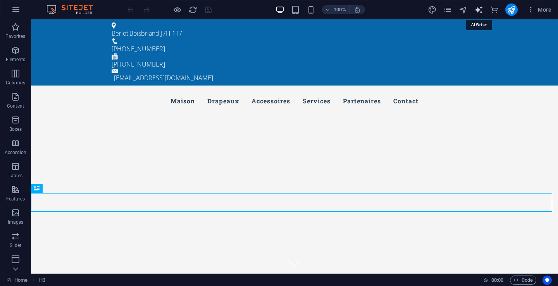
click at [0, 0] on icon "text_generator" at bounding box center [0, 0] width 0 height 0
select select "English"
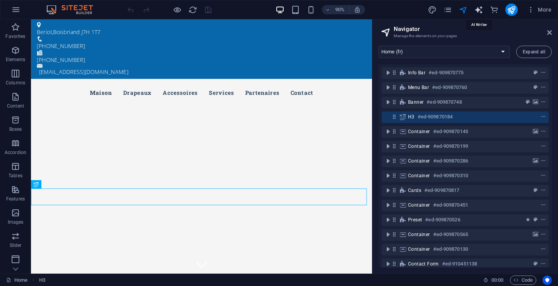
click at [0, 0] on icon "text_generator" at bounding box center [0, 0] width 0 height 0
select select "English"
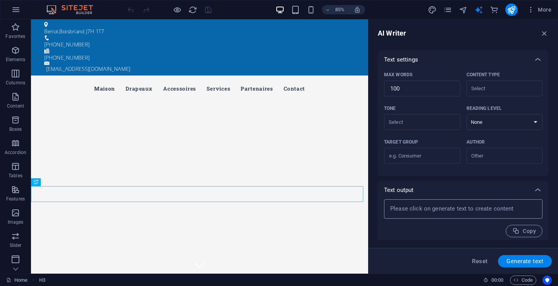
scroll to position [162, 0]
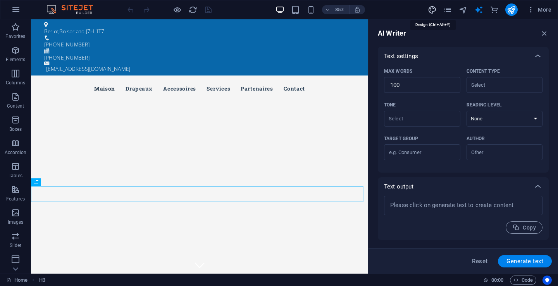
select select "px"
select select "300"
select select "px"
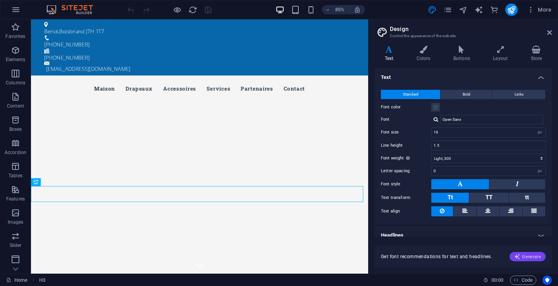
click at [529, 256] on span "Generate" at bounding box center [527, 257] width 27 height 6
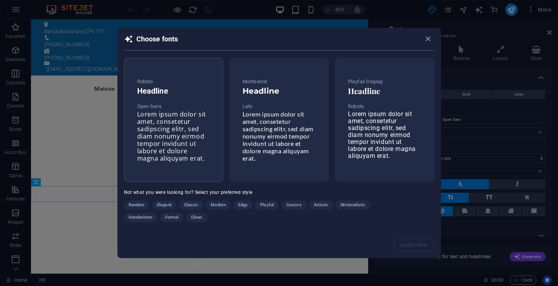
click at [170, 137] on span "Lorem ipsum dolor sit amet, consetetur sadipscing elitr, sed diam nonumy eirmod…" at bounding box center [171, 136] width 69 height 53
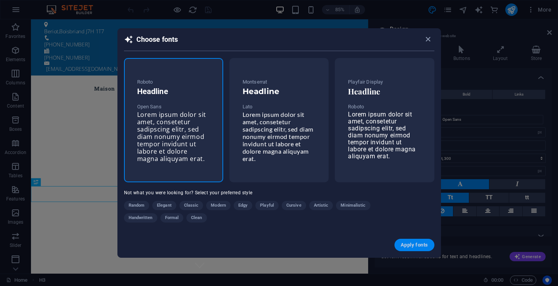
click at [420, 245] on span "Apply fonts" at bounding box center [413, 245] width 27 height 6
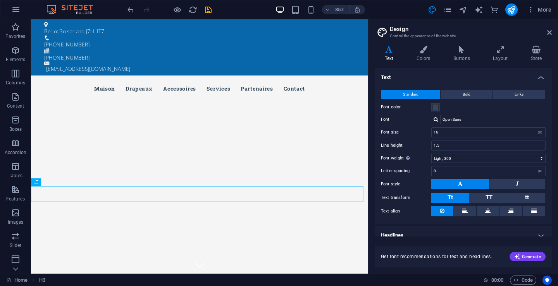
select select "400"
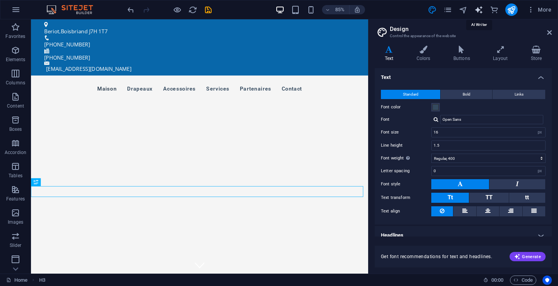
click at [0, 0] on icon "text_generator" at bounding box center [0, 0] width 0 height 0
select select "English"
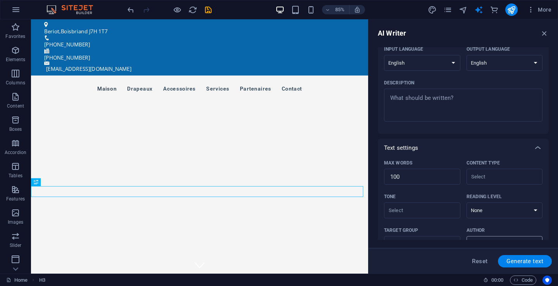
scroll to position [0, 0]
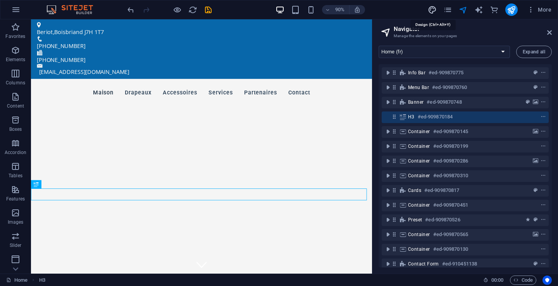
select select "px"
select select "400"
select select "px"
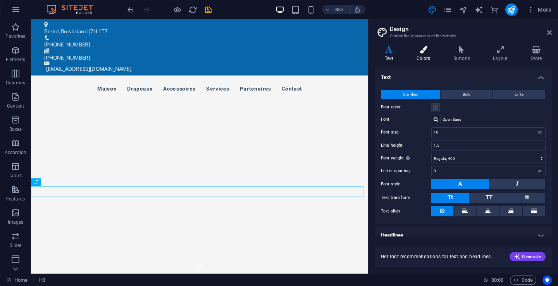
click at [423, 58] on h4 "Colors" at bounding box center [424, 54] width 37 height 16
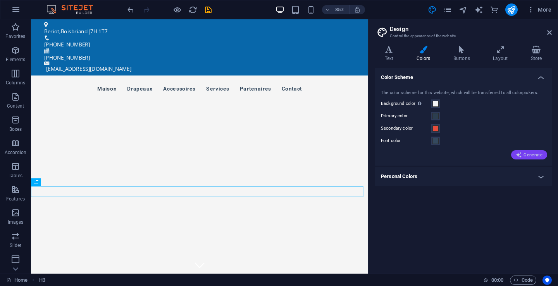
click at [529, 152] on span "Generate" at bounding box center [528, 155] width 27 height 6
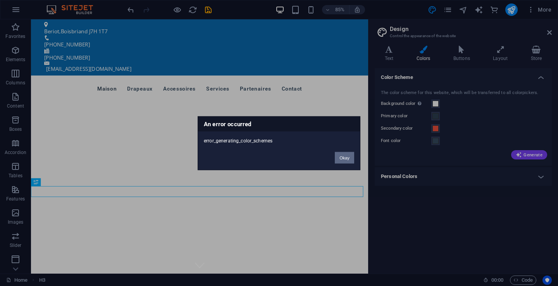
click at [345, 156] on button "Okay" at bounding box center [344, 158] width 19 height 12
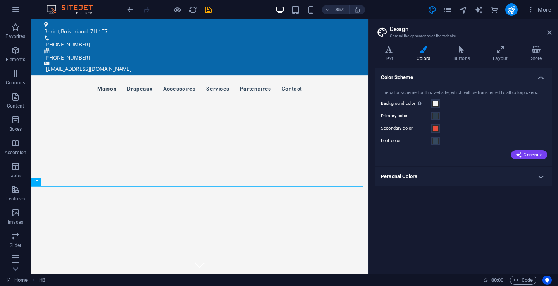
click at [409, 175] on h4 "Personal Colors" at bounding box center [463, 176] width 177 height 19
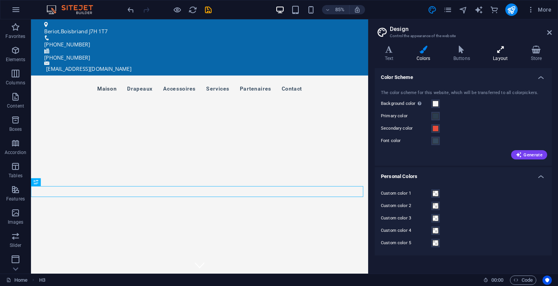
click at [500, 54] on h4 "Layout" at bounding box center [502, 54] width 38 height 16
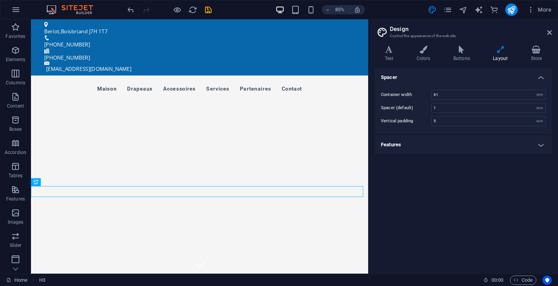
click at [392, 144] on h4 "Features" at bounding box center [463, 145] width 177 height 19
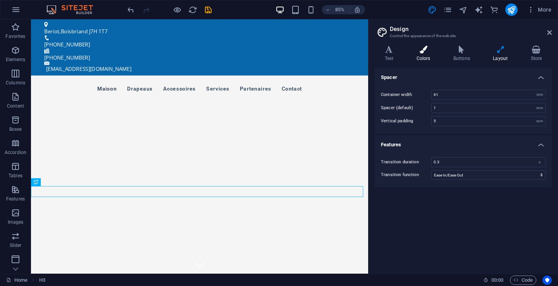
click at [423, 58] on h4 "Colors" at bounding box center [424, 54] width 37 height 16
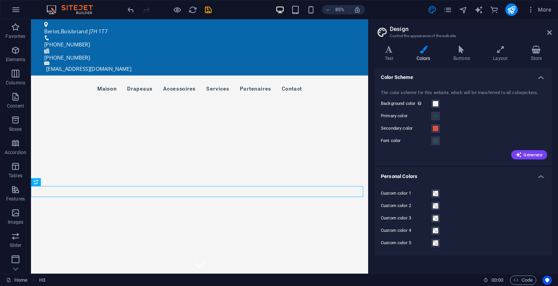
click at [539, 178] on h4 "Personal Colors" at bounding box center [463, 174] width 177 height 14
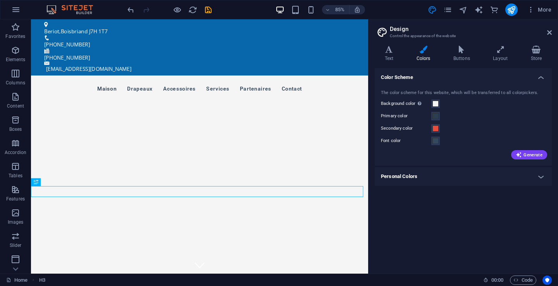
click at [401, 174] on h4 "Personal Colors" at bounding box center [463, 176] width 177 height 19
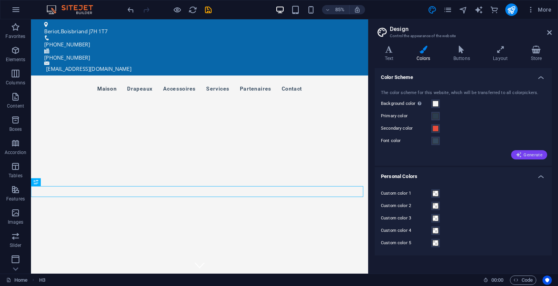
click at [530, 155] on span "Generate" at bounding box center [528, 155] width 27 height 6
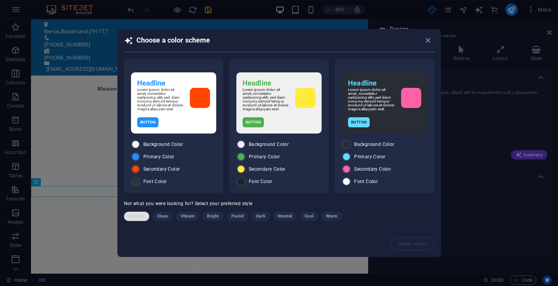
click at [137, 217] on span "Random" at bounding box center [137, 216] width 16 height 9
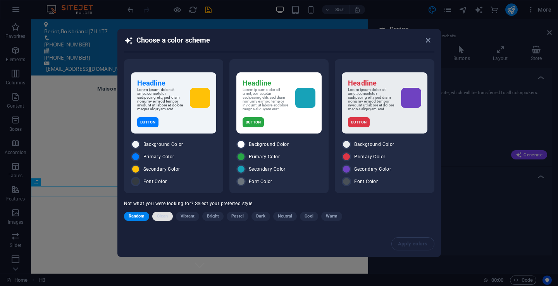
click at [158, 217] on span "Clean" at bounding box center [162, 216] width 11 height 9
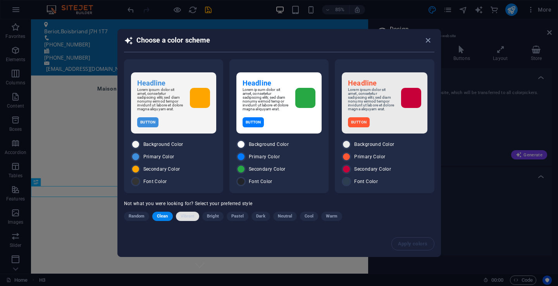
click at [184, 213] on span "Vibrant" at bounding box center [187, 216] width 14 height 9
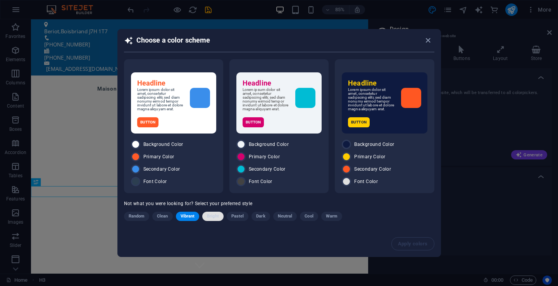
click at [216, 218] on span "Bright" at bounding box center [213, 216] width 12 height 9
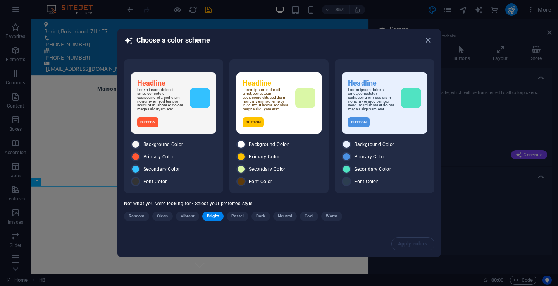
click at [239, 218] on span "Pastel" at bounding box center [237, 216] width 13 height 9
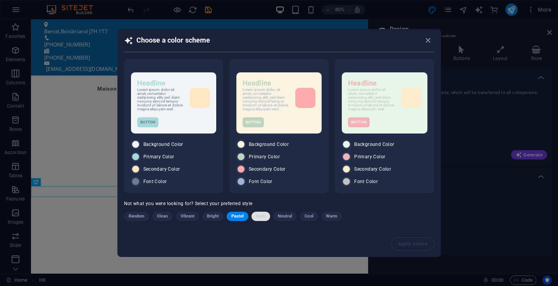
click at [262, 218] on span "Dark" at bounding box center [260, 216] width 9 height 9
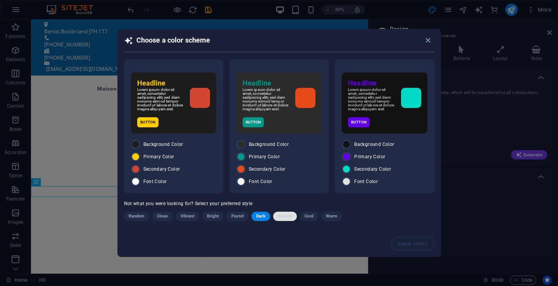
click at [283, 218] on span "Neutral" at bounding box center [285, 216] width 15 height 9
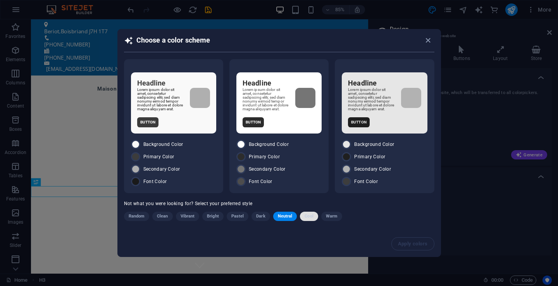
click at [308, 218] on span "Cool" at bounding box center [308, 216] width 9 height 9
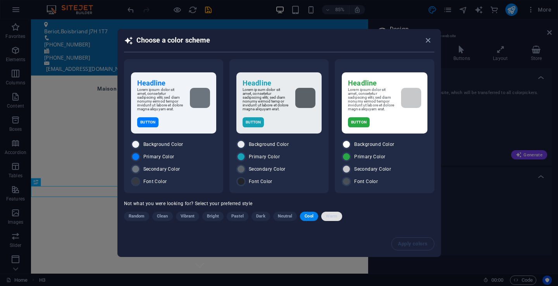
click at [329, 218] on span "Warm" at bounding box center [332, 216] width 12 height 9
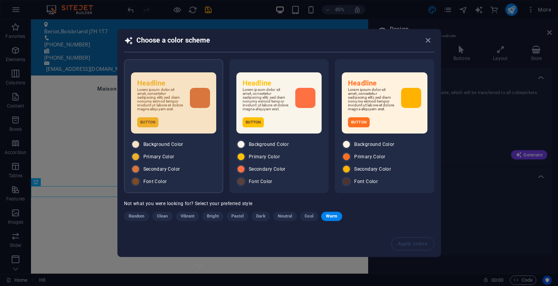
click at [181, 109] on p "Lorem ipsum dolor sit amet, consetetur sadipscing elitr, sed diam nonumy eirmod…" at bounding box center [160, 99] width 46 height 23
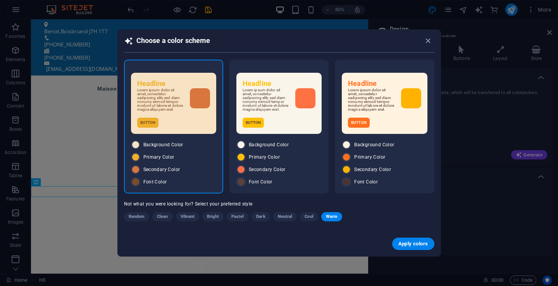
click at [181, 109] on p "Lorem ipsum dolor sit amet, consetetur sadipscing elitr, sed diam nonumy eirmod…" at bounding box center [160, 99] width 46 height 23
click at [408, 243] on span "Apply colors" at bounding box center [413, 244] width 30 height 6
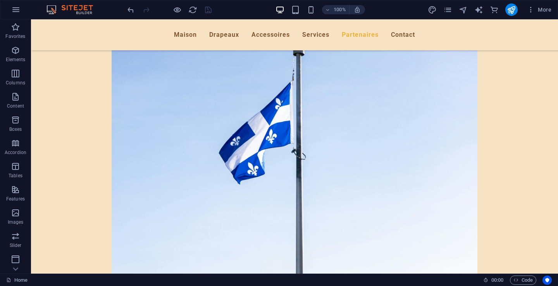
scroll to position [3447, 0]
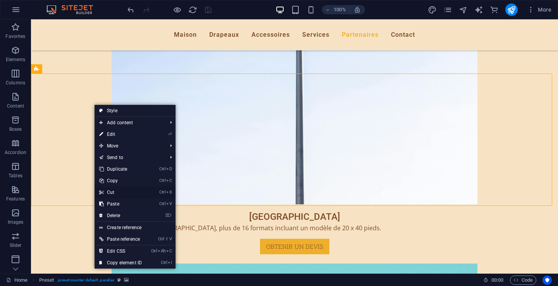
click at [112, 192] on link "Ctrl X Cut" at bounding box center [120, 193] width 52 height 12
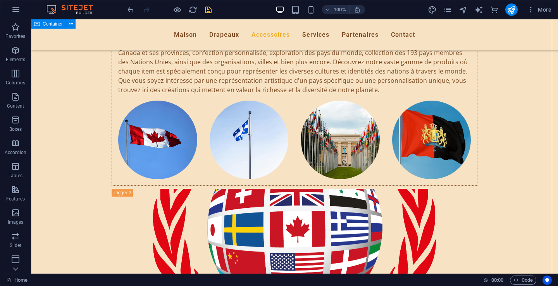
scroll to position [1704, 0]
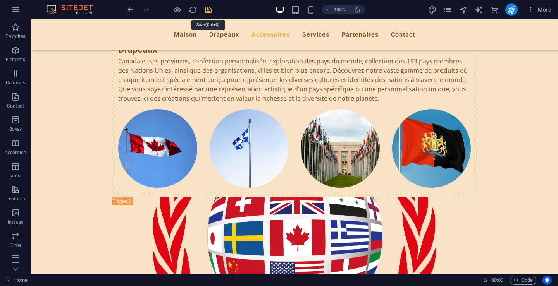
click at [206, 11] on icon "save" at bounding box center [208, 9] width 9 height 9
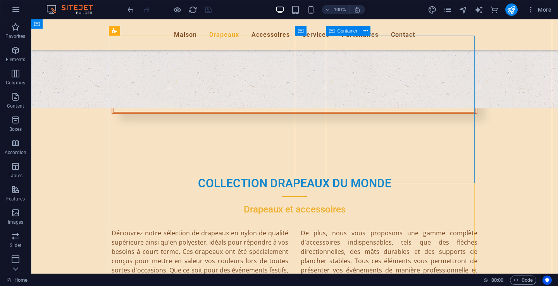
scroll to position [426, 0]
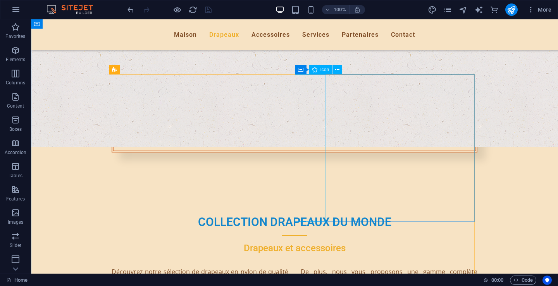
select select "xMidYMid"
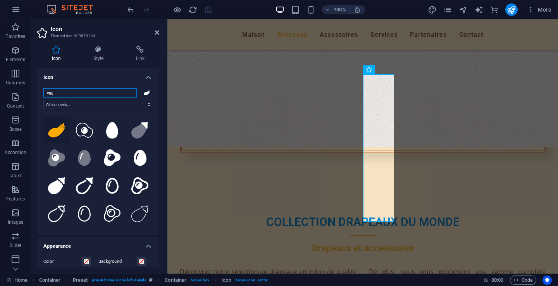
click at [128, 94] on input "egg" at bounding box center [89, 92] width 93 height 9
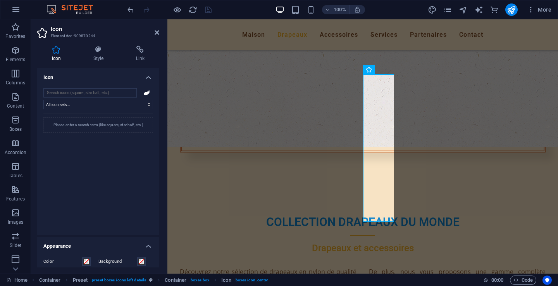
click at [149, 91] on div at bounding box center [147, 92] width 12 height 9
click at [52, 78] on h4 "Icon" at bounding box center [98, 75] width 122 height 14
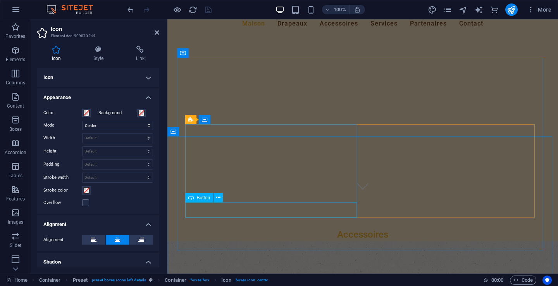
scroll to position [0, 0]
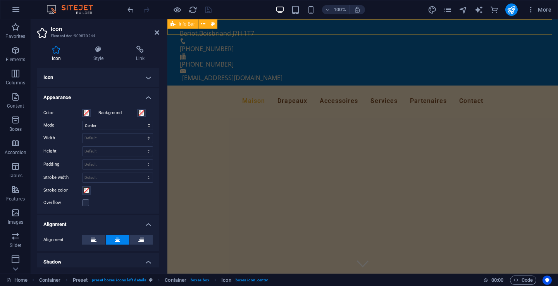
click at [278, 25] on div "Beriot , Boisbriand J7H 1T7 [PHONE_NUMBER] [PHONE_NUMBER] [EMAIL_ADDRESS][DOMAI…" at bounding box center [362, 52] width 390 height 66
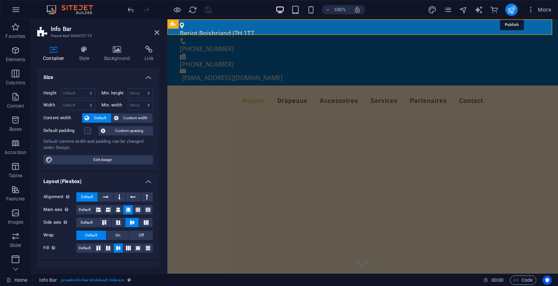
click at [511, 11] on icon "publish" at bounding box center [511, 9] width 9 height 9
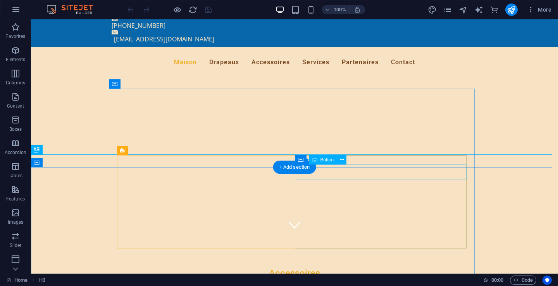
scroll to position [77, 0]
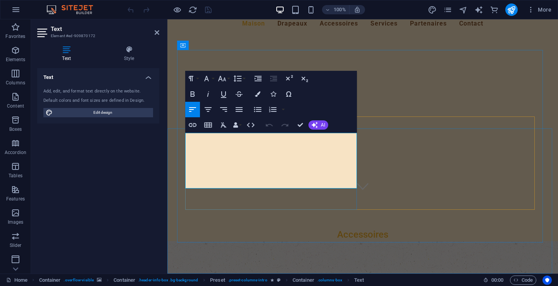
drag, startPoint x: 289, startPoint y: 186, endPoint x: 214, endPoint y: 186, distance: 74.4
drag, startPoint x: 250, startPoint y: 183, endPoint x: 378, endPoint y: 199, distance: 128.8
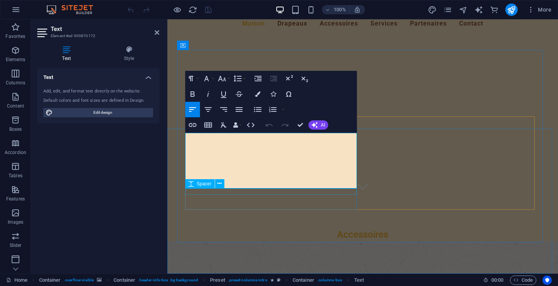
drag, startPoint x: 213, startPoint y: 183, endPoint x: 308, endPoint y: 189, distance: 94.7
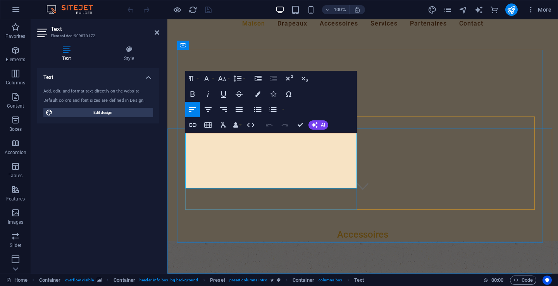
drag, startPoint x: 214, startPoint y: 185, endPoint x: 288, endPoint y: 187, distance: 73.6
drag, startPoint x: 268, startPoint y: 184, endPoint x: 250, endPoint y: 183, distance: 18.6
drag, startPoint x: 288, startPoint y: 186, endPoint x: 213, endPoint y: 186, distance: 74.7
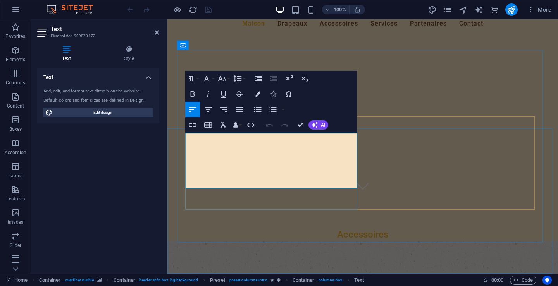
click at [194, 126] on icon "button" at bounding box center [192, 124] width 9 height 9
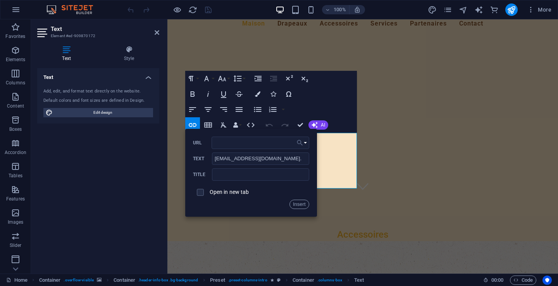
click at [301, 141] on icon "button" at bounding box center [300, 143] width 6 height 6
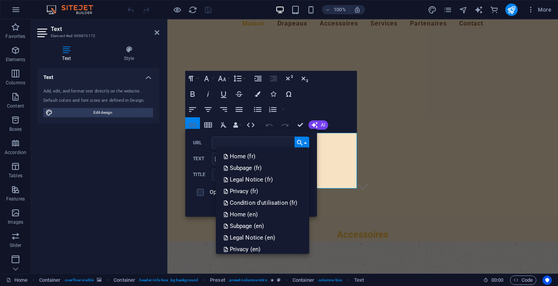
click at [193, 122] on icon "button" at bounding box center [192, 124] width 9 height 9
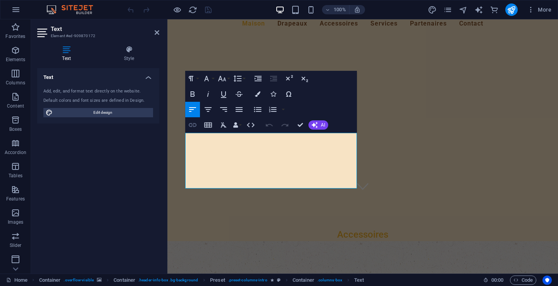
click at [191, 126] on icon "button" at bounding box center [193, 125] width 8 height 4
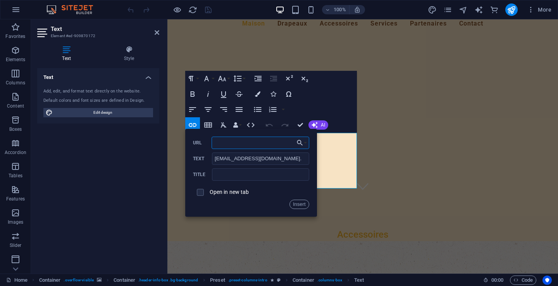
click at [235, 145] on input "URL" at bounding box center [260, 143] width 98 height 12
type input "https://www.flagscollection.com"
click at [245, 176] on input "text" at bounding box center [260, 174] width 97 height 12
type input "Contactez-nous"
click at [199, 192] on input "checkbox" at bounding box center [199, 191] width 7 height 7
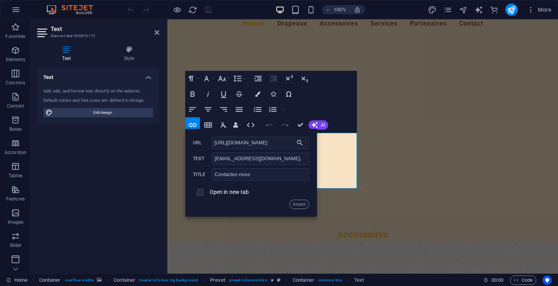
checkbox input "true"
click at [303, 203] on button "Insert" at bounding box center [299, 204] width 20 height 9
drag, startPoint x: 470, startPoint y: 223, endPoint x: 303, endPoint y: 203, distance: 168.4
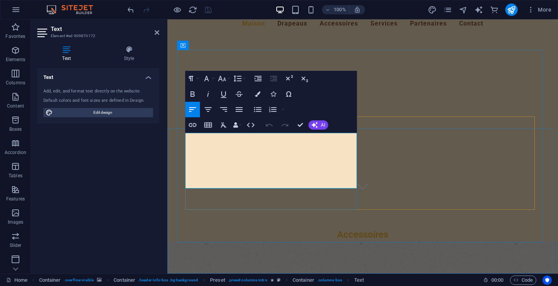
drag, startPoint x: 290, startPoint y: 186, endPoint x: 216, endPoint y: 187, distance: 74.0
click at [235, 165] on icon "button" at bounding box center [234, 164] width 9 height 9
drag, startPoint x: 214, startPoint y: 185, endPoint x: 285, endPoint y: 191, distance: 70.7
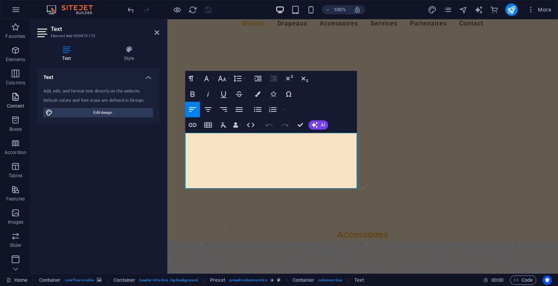
click at [17, 103] on span "Content" at bounding box center [15, 101] width 31 height 19
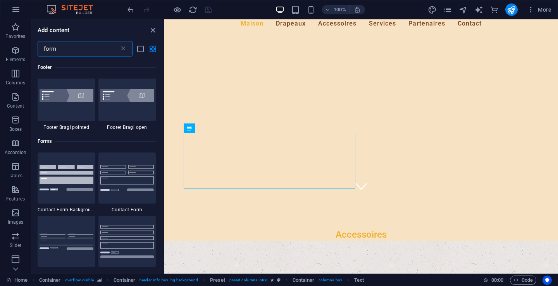
scroll to position [271, 0]
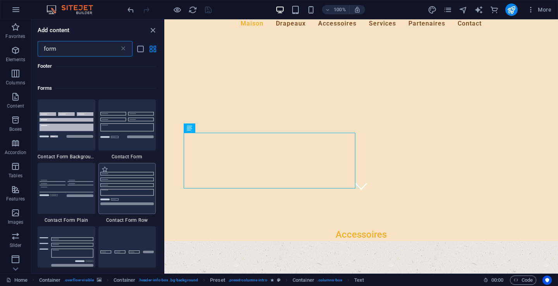
type input "form"
click at [121, 185] on img at bounding box center [127, 188] width 54 height 33
click at [164, 185] on div "Drag here to replace the existing content. Press “Ctrl” if you want to create a…" at bounding box center [360, 146] width 393 height 254
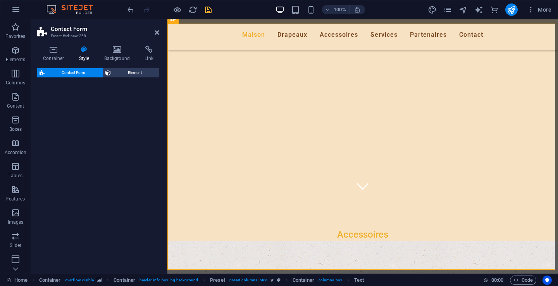
select select "rem"
select select "preset-contact-form-v3-row"
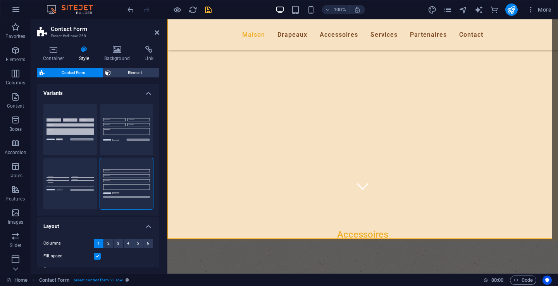
scroll to position [328, 0]
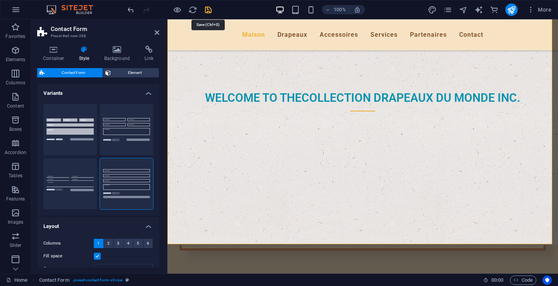
click at [208, 8] on icon "save" at bounding box center [208, 9] width 9 height 9
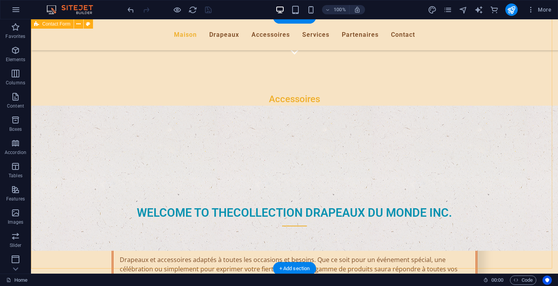
scroll to position [212, 0]
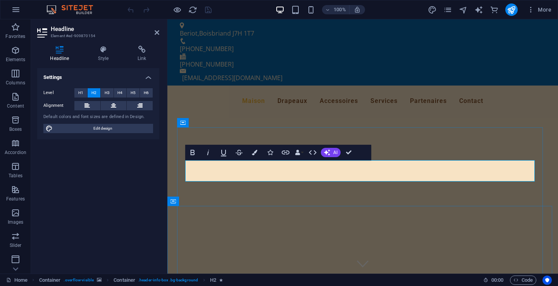
drag, startPoint x: 201, startPoint y: 166, endPoint x: 295, endPoint y: 170, distance: 94.2
drag, startPoint x: 211, startPoint y: 167, endPoint x: 507, endPoint y: 170, distance: 295.5
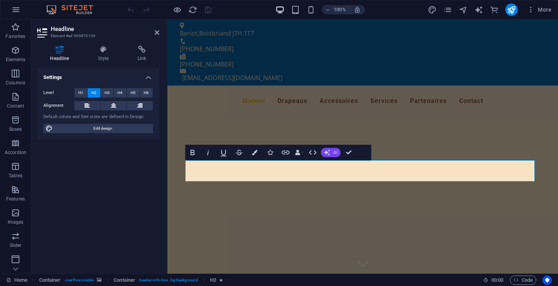
click at [330, 152] on button "AI" at bounding box center [331, 152] width 20 height 9
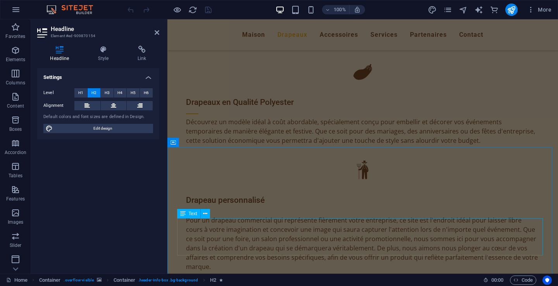
scroll to position [968, 0]
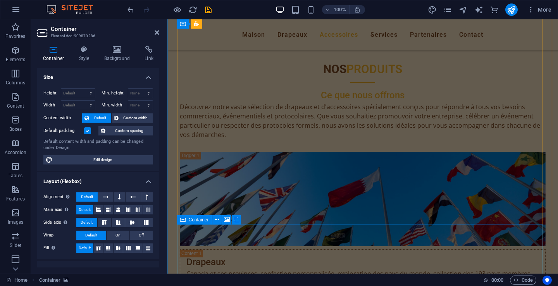
scroll to position [1847, 0]
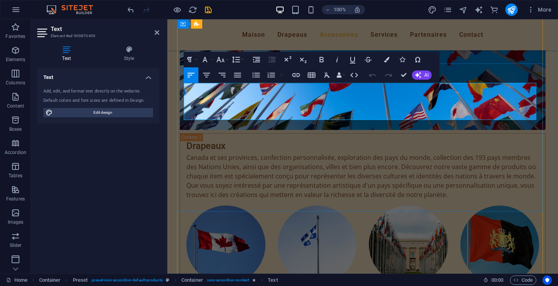
drag, startPoint x: 184, startPoint y: 91, endPoint x: 276, endPoint y: 116, distance: 94.9
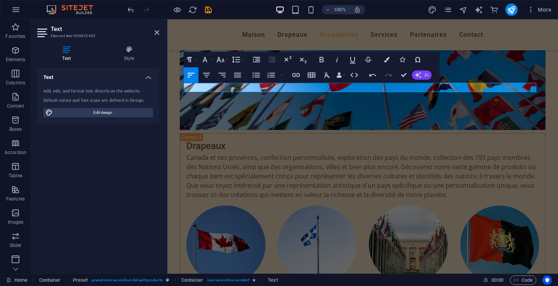
click at [420, 75] on icon "button" at bounding box center [418, 75] width 6 height 6
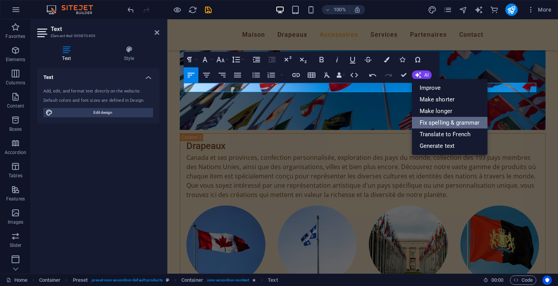
click at [433, 122] on link "Fix spelling & grammar" at bounding box center [450, 123] width 76 height 12
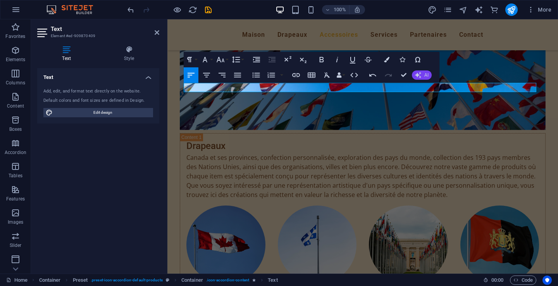
click at [425, 74] on span "AI" at bounding box center [426, 75] width 4 height 5
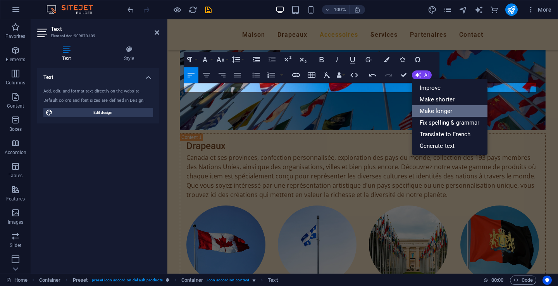
click at [432, 108] on link "Make longer" at bounding box center [450, 111] width 76 height 12
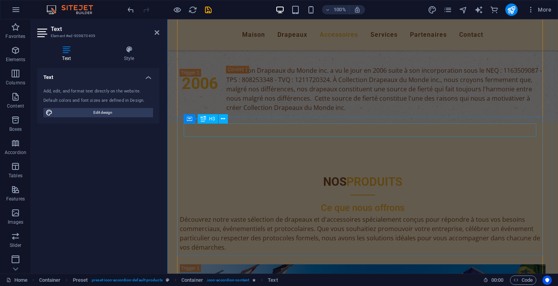
scroll to position [1576, 0]
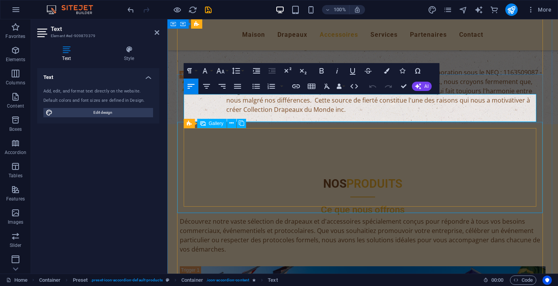
scroll to position [1618, 0]
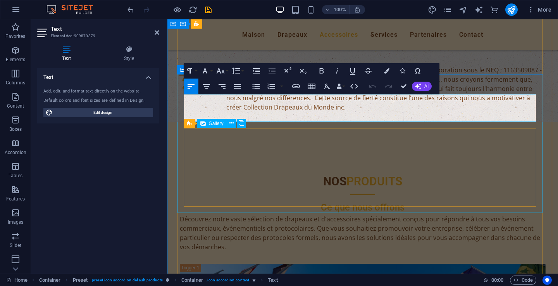
select select "4"
select select "px"
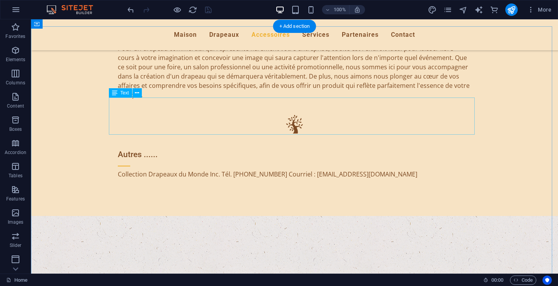
scroll to position [1154, 0]
